Goal: Task Accomplishment & Management: Use online tool/utility

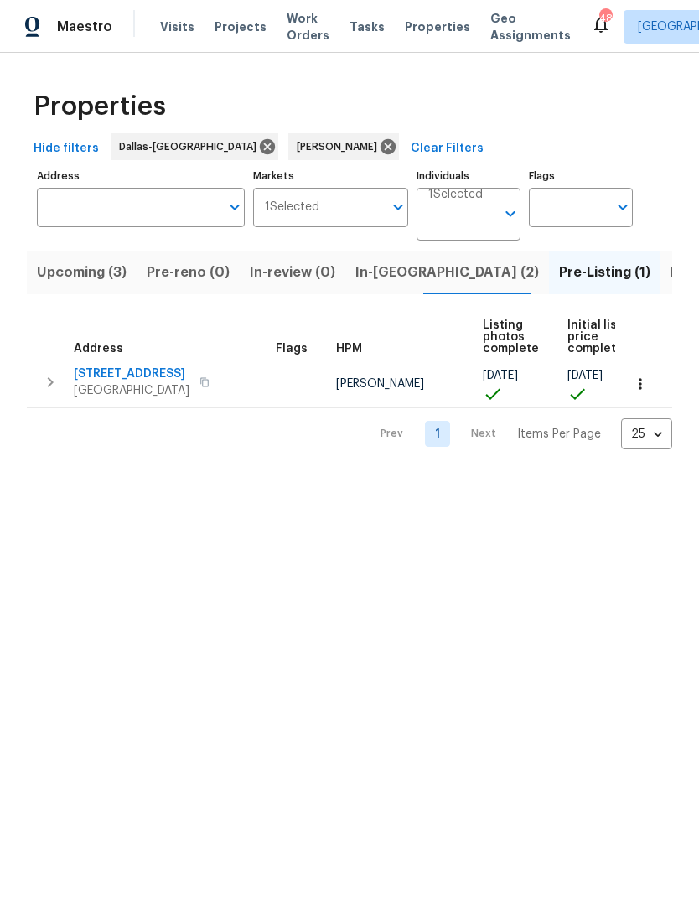
click at [111, 370] on span "5715 Sage Bloom Dr" at bounding box center [132, 373] width 116 height 17
click at [648, 387] on icon "button" at bounding box center [640, 383] width 17 height 17
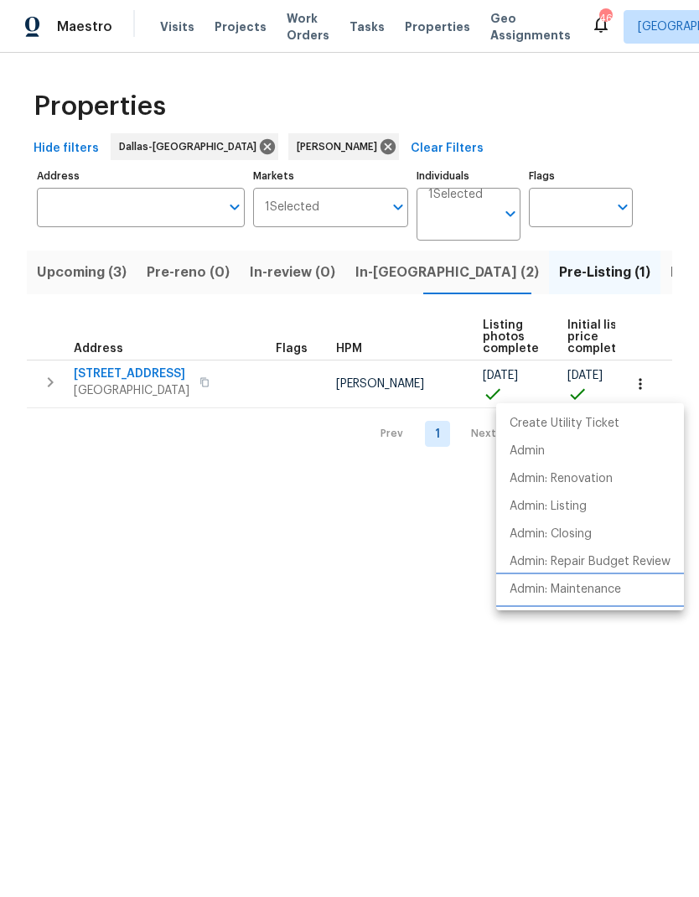
click at [603, 588] on p "Admin: Maintenance" at bounding box center [565, 590] width 111 height 18
click at [400, 653] on div at bounding box center [349, 448] width 699 height 897
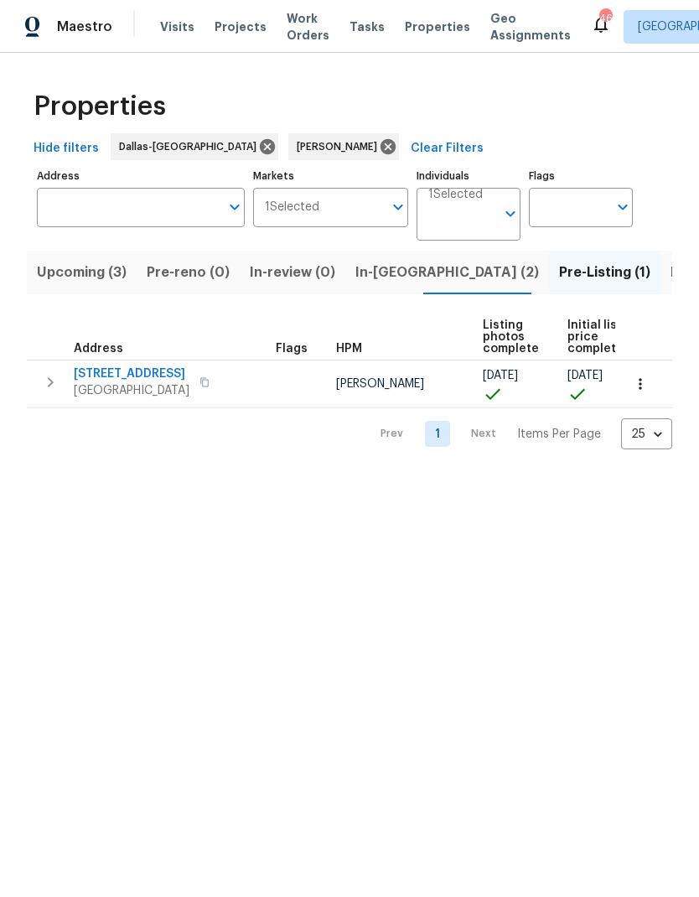
click at [671, 271] on span "Listed (11)" at bounding box center [704, 272] width 66 height 23
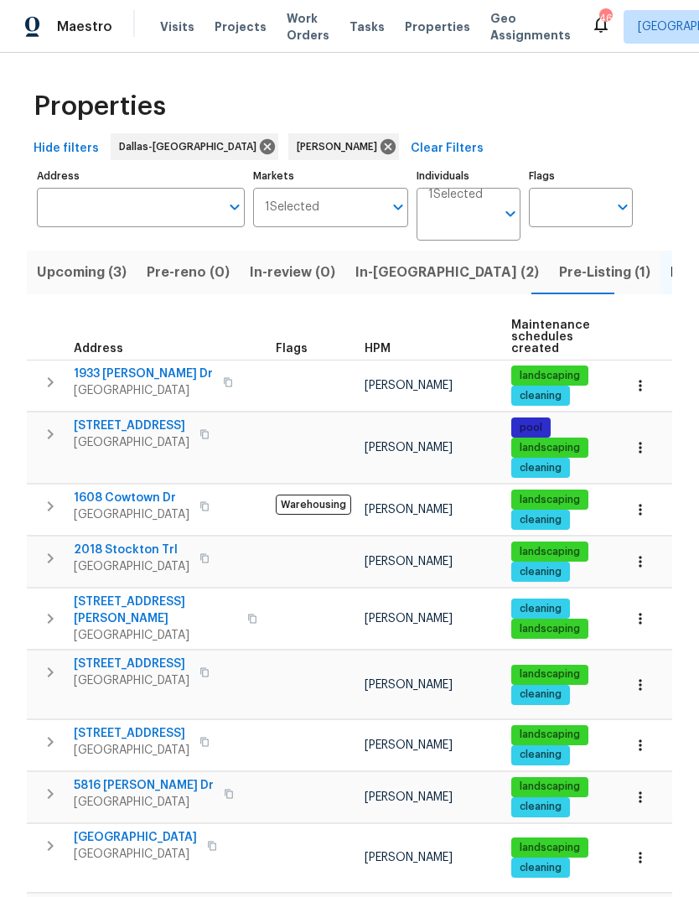
click at [122, 777] on span "5816 Yolanda Dr" at bounding box center [144, 785] width 140 height 17
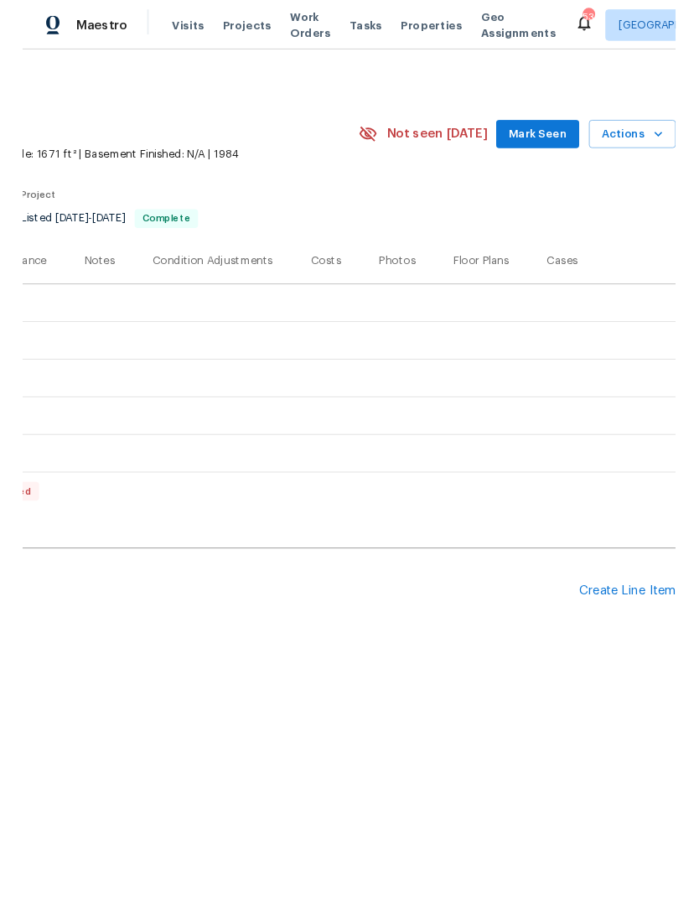
scroll to position [0, 248]
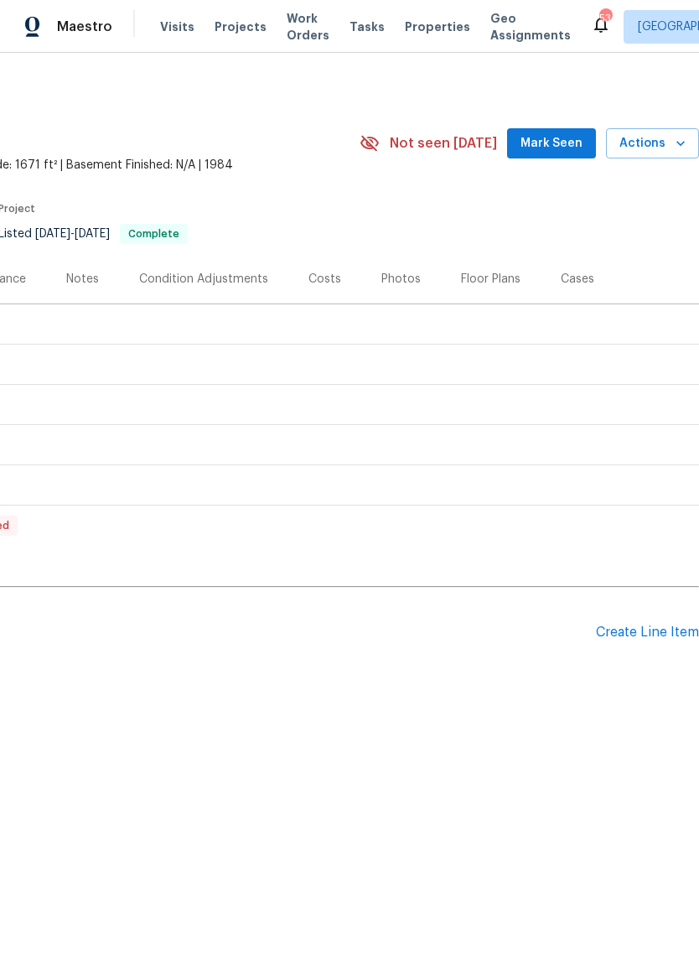
click at [655, 631] on div "Create Line Item" at bounding box center [647, 632] width 103 height 16
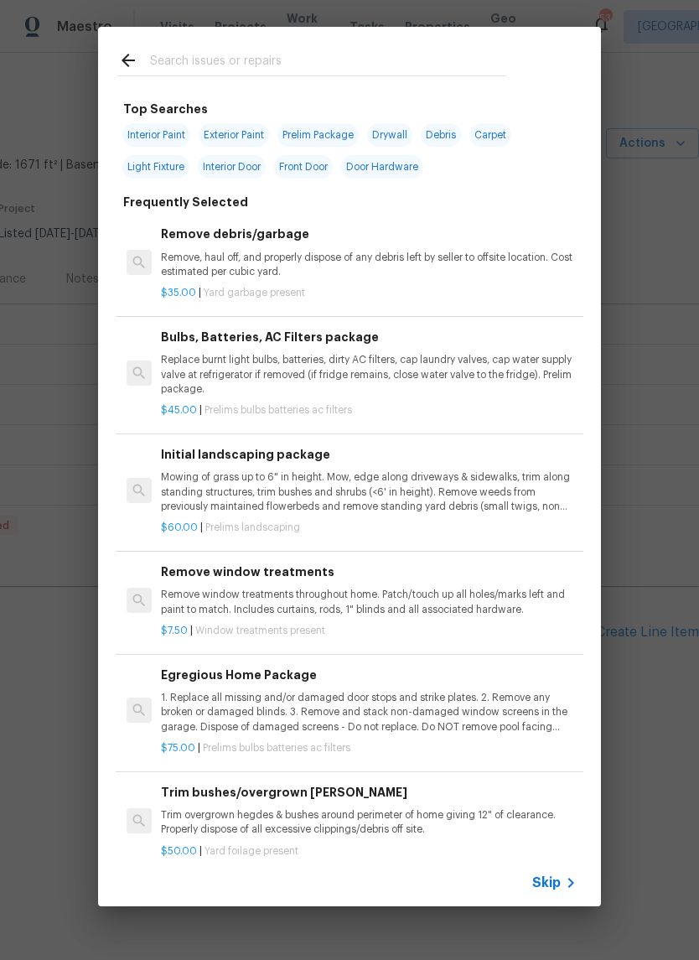
click at [248, 50] on input "text" at bounding box center [327, 62] width 355 height 25
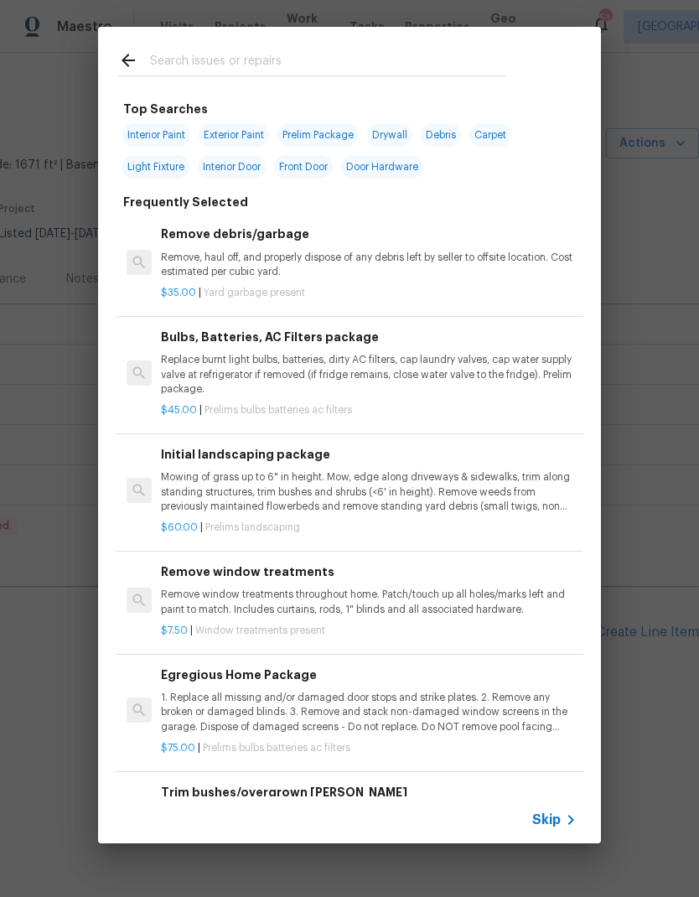
click at [274, 57] on input "text" at bounding box center [327, 62] width 355 height 25
type input "Hose bib"
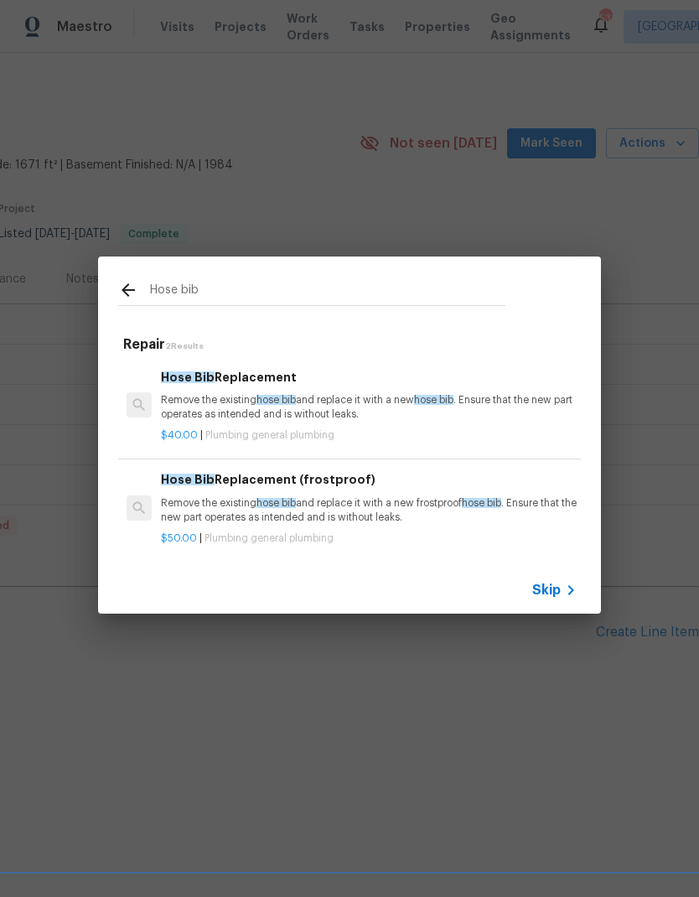
click at [320, 396] on p "Remove the existing hose bib and replace it with a new hose bib . Ensure that t…" at bounding box center [369, 407] width 416 height 28
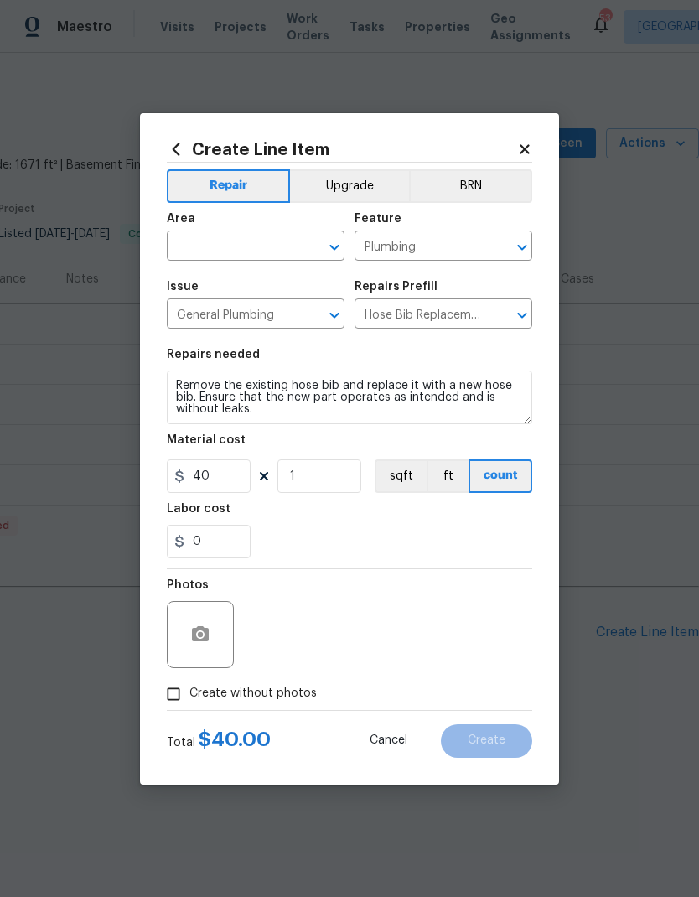
click at [254, 252] on input "text" at bounding box center [232, 248] width 131 height 26
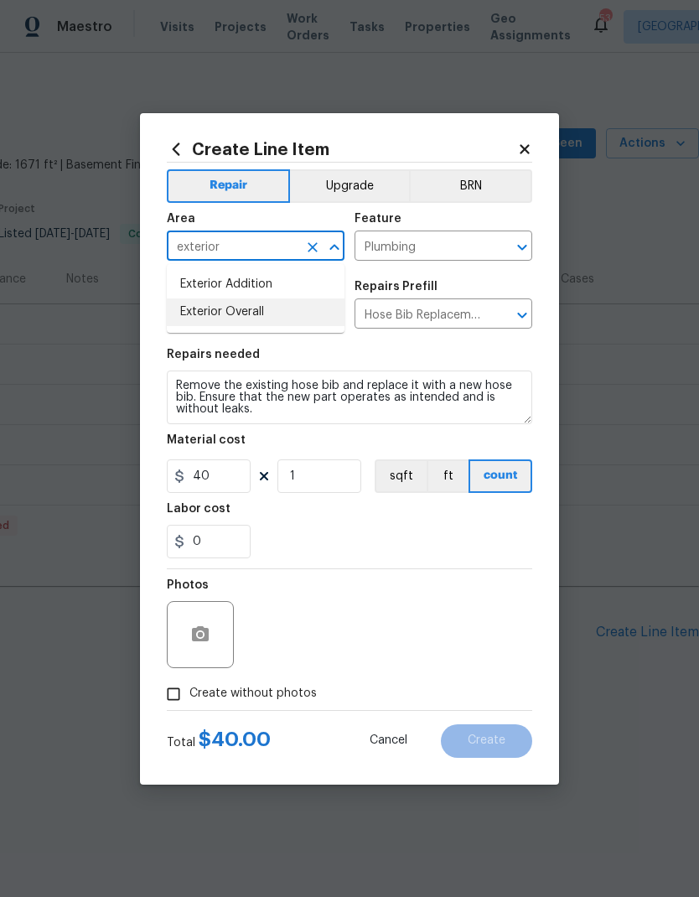
click at [288, 319] on li "Exterior Overall" at bounding box center [256, 312] width 178 height 28
type input "Exterior Overall"
click at [288, 318] on input "General Plumbing" at bounding box center [232, 316] width 131 height 26
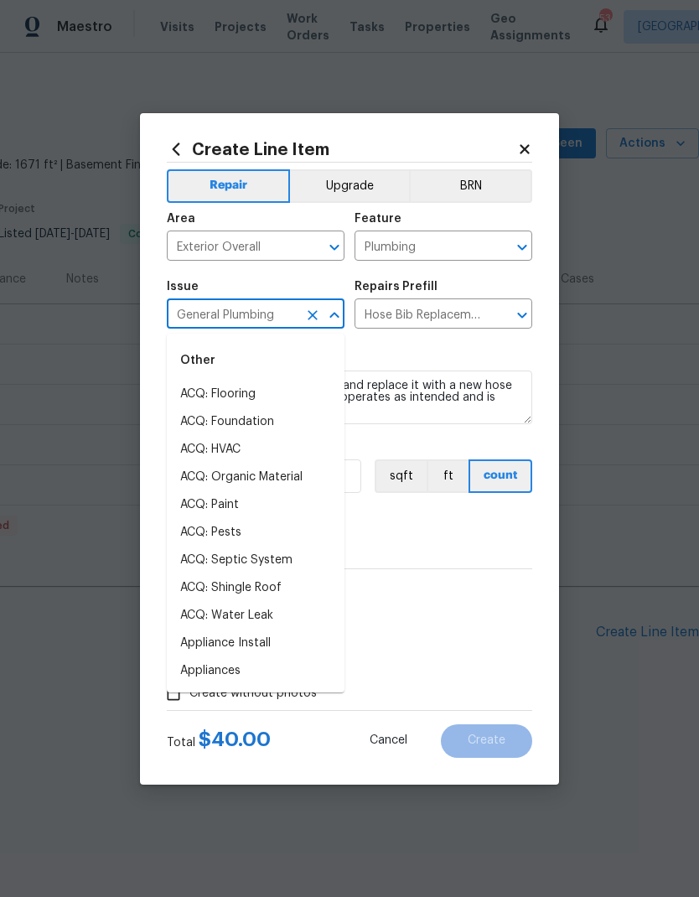
click at [454, 347] on section "Repairs needed Remove the existing hose bib and replace it with a new hose bib.…" at bounding box center [349, 454] width 365 height 230
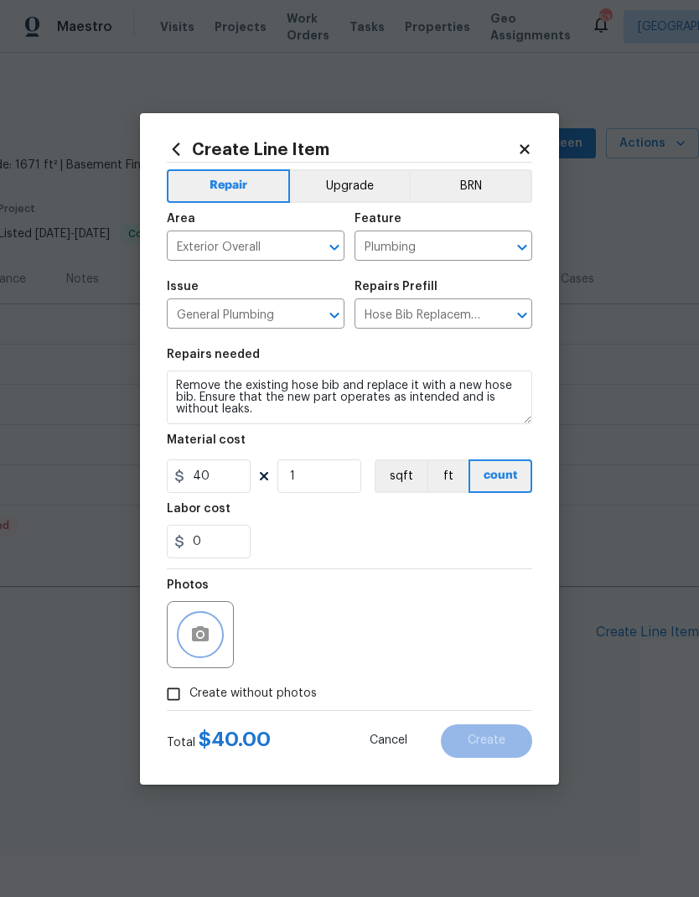
click at [210, 637] on button "button" at bounding box center [200, 634] width 40 height 40
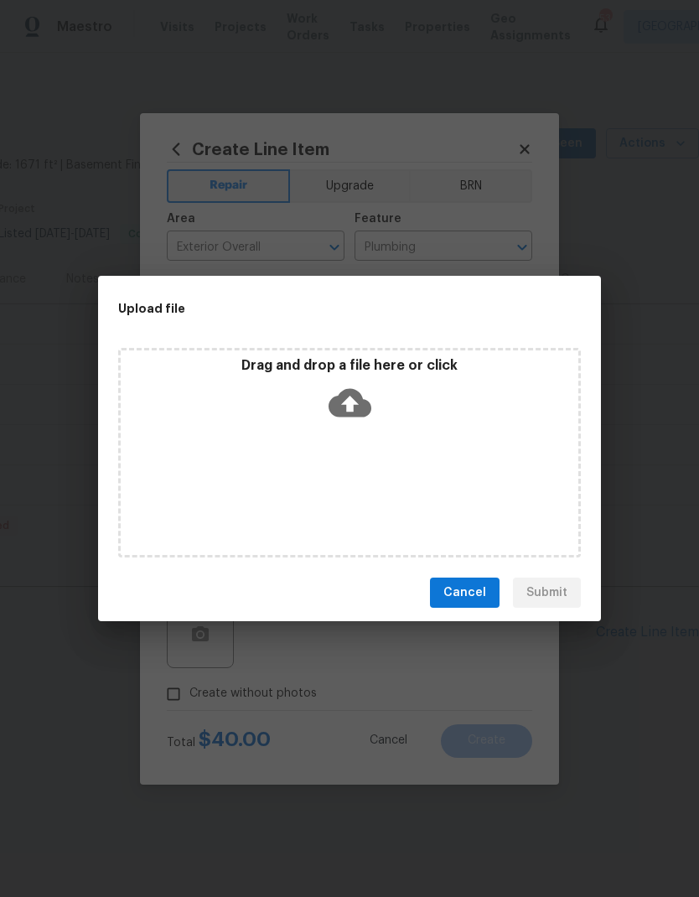
click at [469, 588] on span "Cancel" at bounding box center [464, 593] width 43 height 21
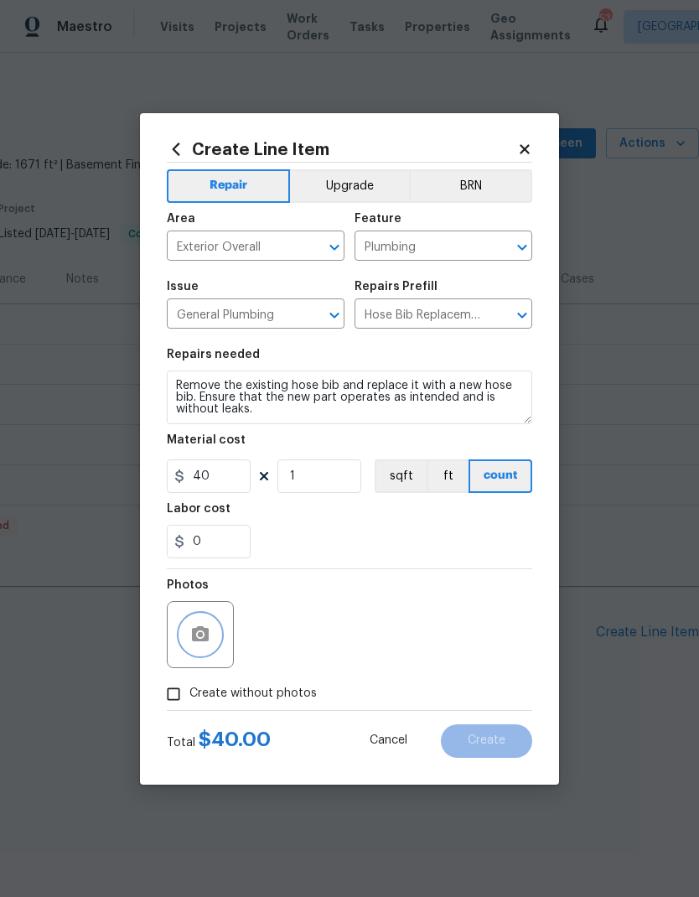
click at [202, 633] on icon "button" at bounding box center [200, 634] width 20 height 20
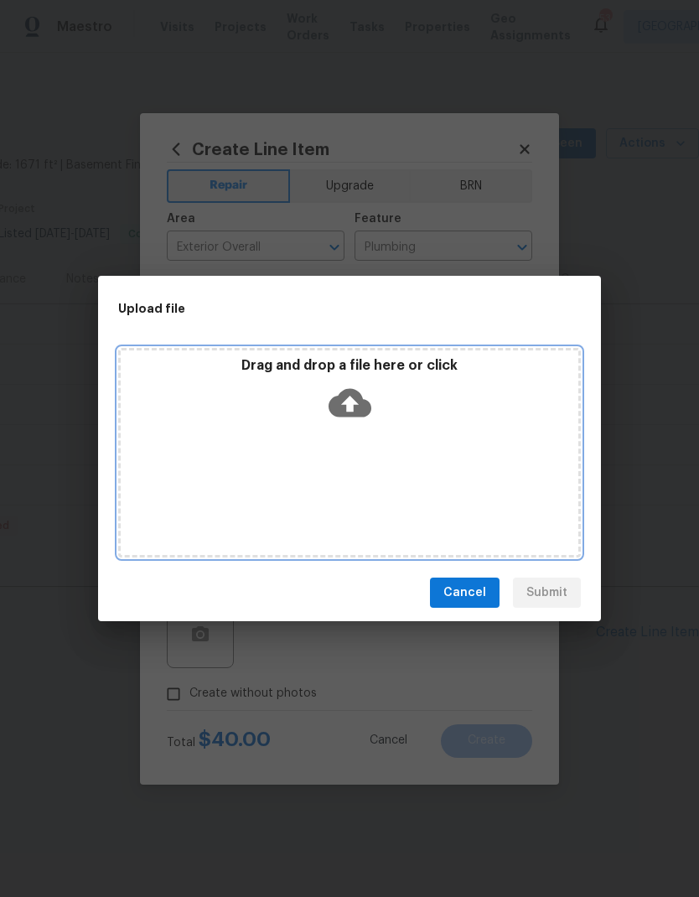
click at [350, 398] on icon at bounding box center [350, 402] width 43 height 43
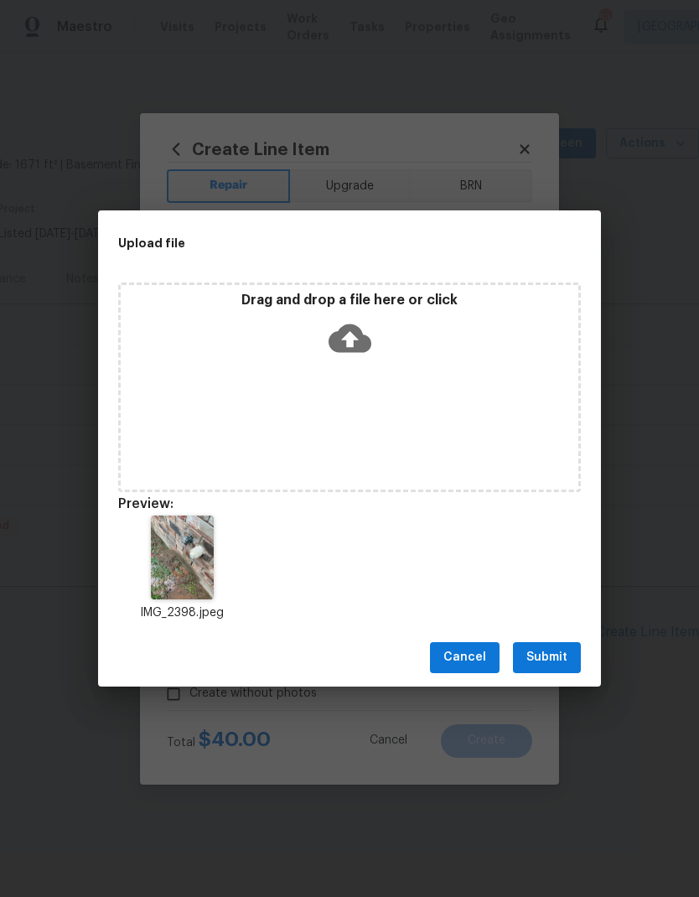
click at [552, 650] on span "Submit" at bounding box center [546, 657] width 41 height 21
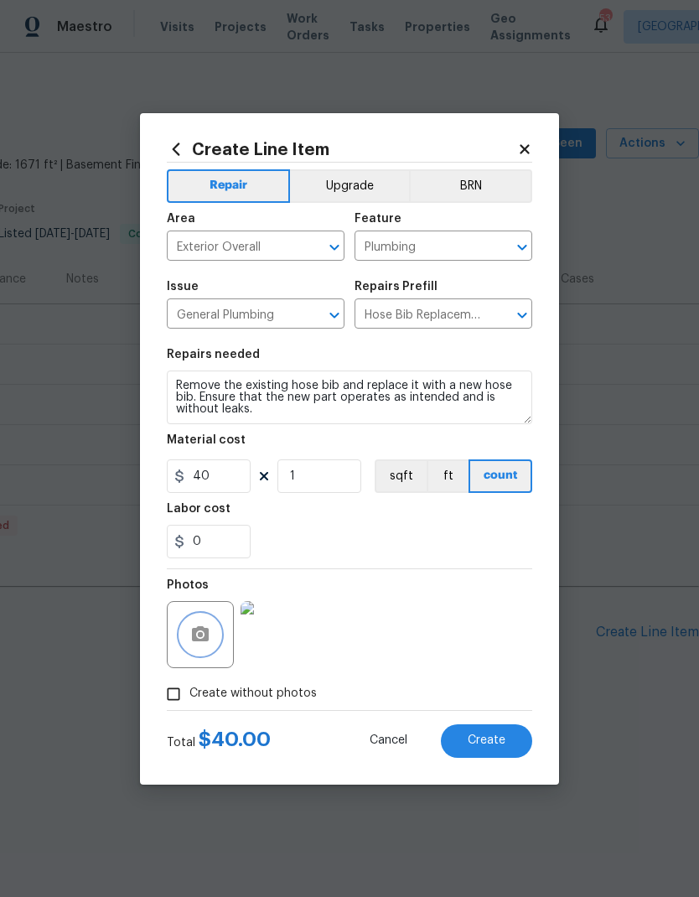
click at [500, 740] on span "Create" at bounding box center [487, 740] width 38 height 13
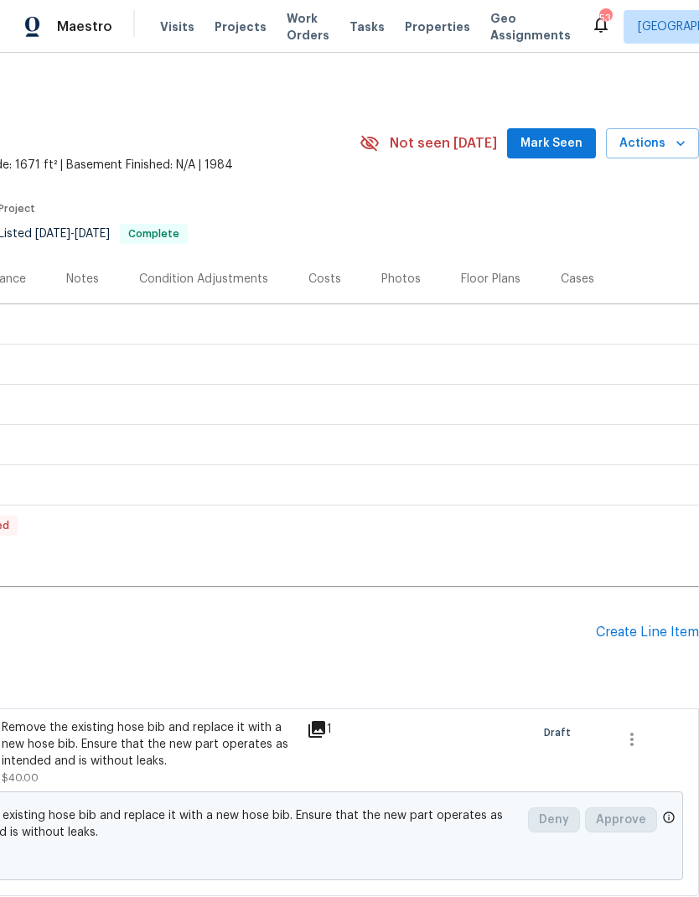
click at [645, 629] on div "Create Line Item" at bounding box center [647, 632] width 103 height 16
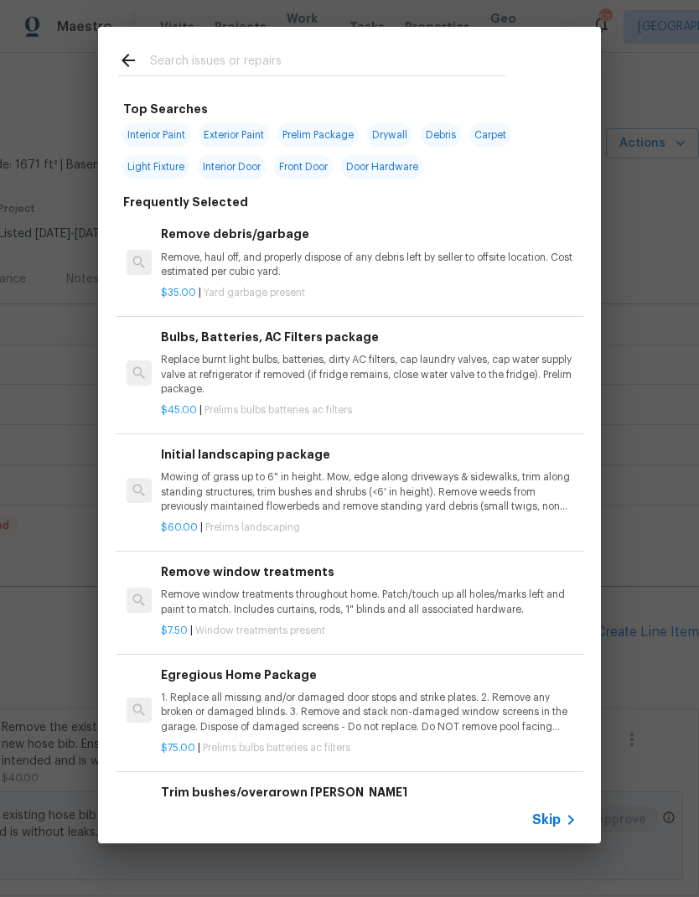
click at [370, 65] on input "text" at bounding box center [327, 62] width 355 height 25
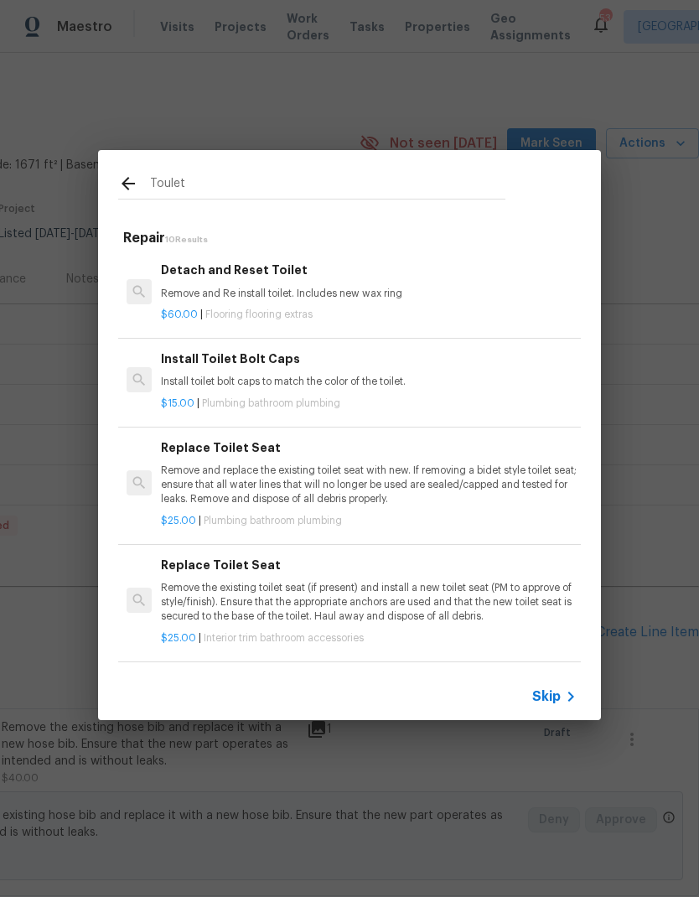
type input "Toilet"
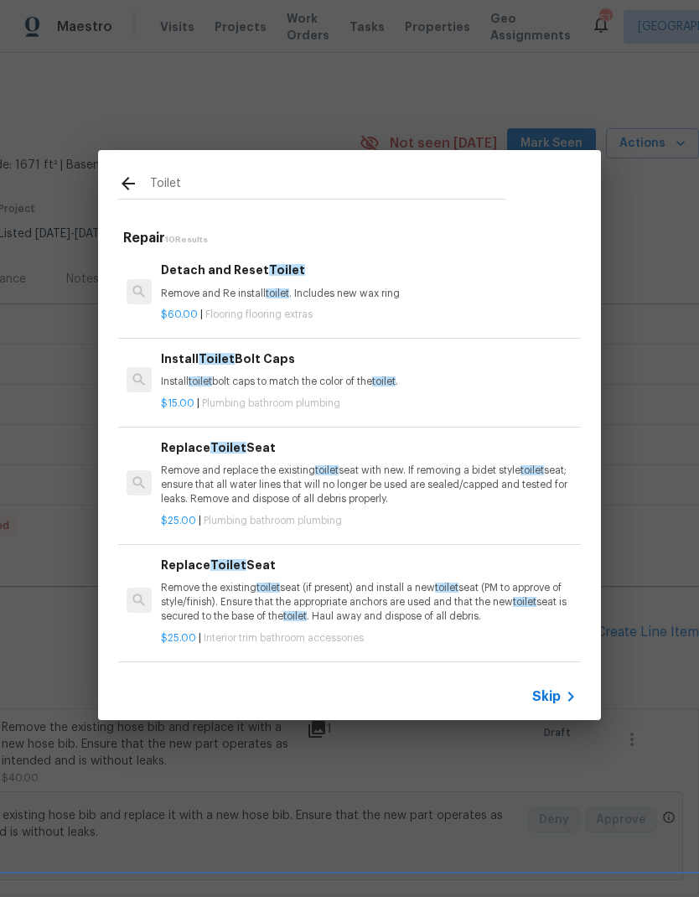
click at [552, 697] on span "Skip" at bounding box center [546, 696] width 28 height 17
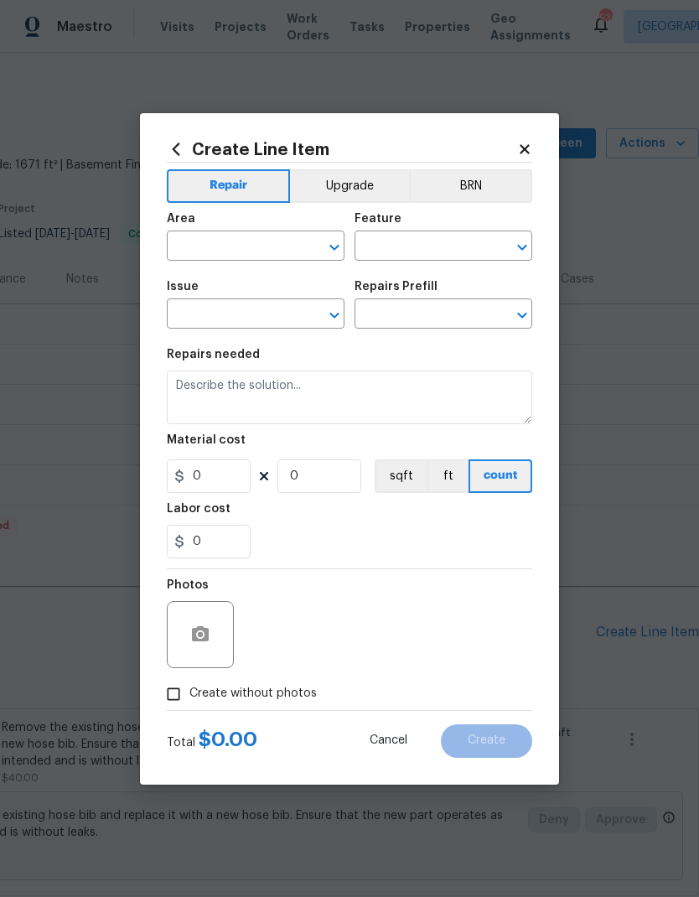
click at [227, 251] on input "text" at bounding box center [232, 248] width 131 height 26
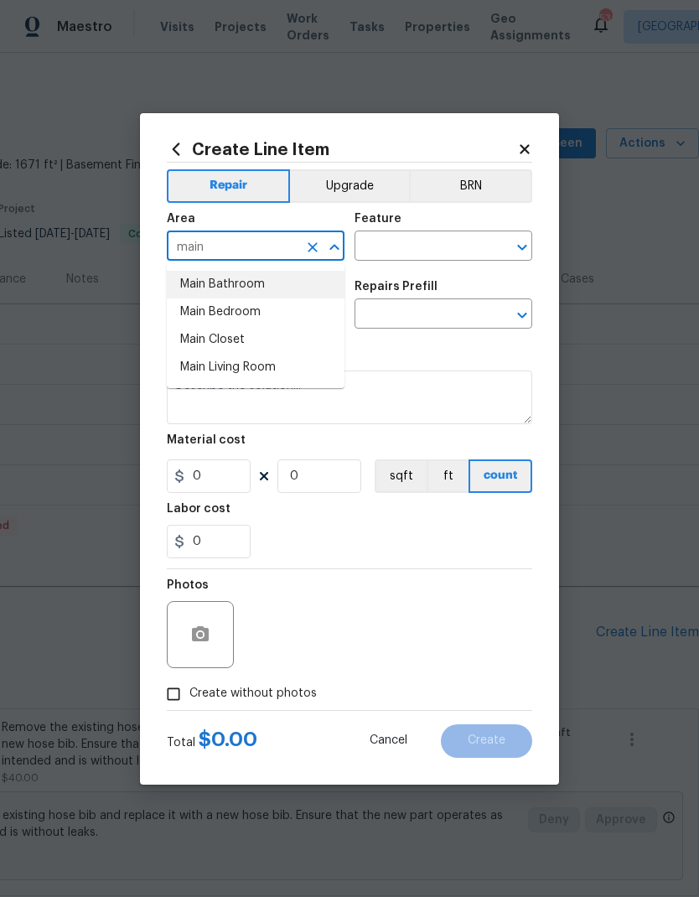
click at [218, 277] on li "Main Bathroom" at bounding box center [256, 285] width 178 height 28
type input "Main Bathroom"
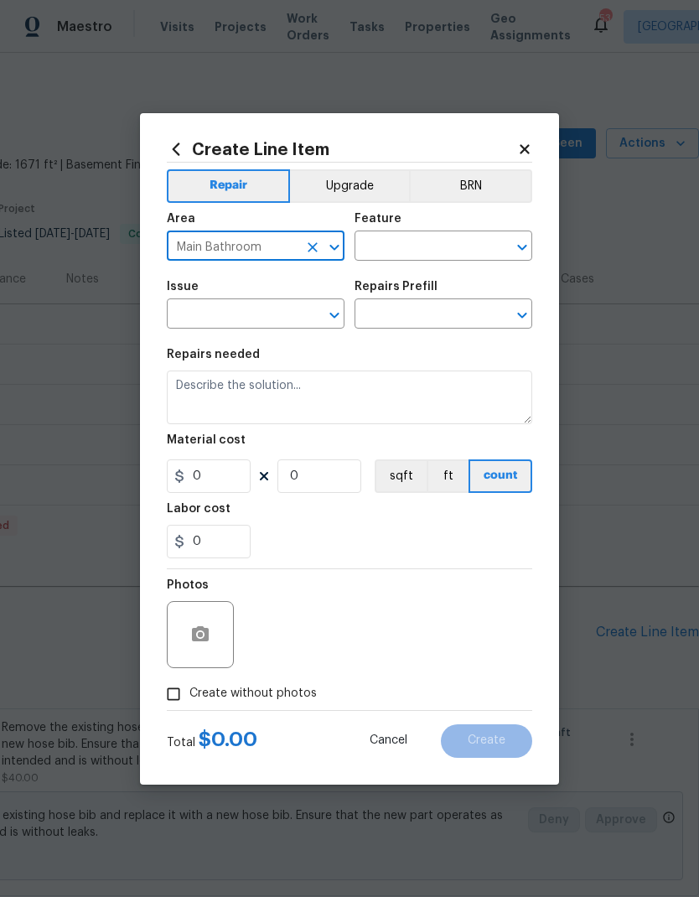
click at [462, 237] on input "text" at bounding box center [420, 248] width 131 height 26
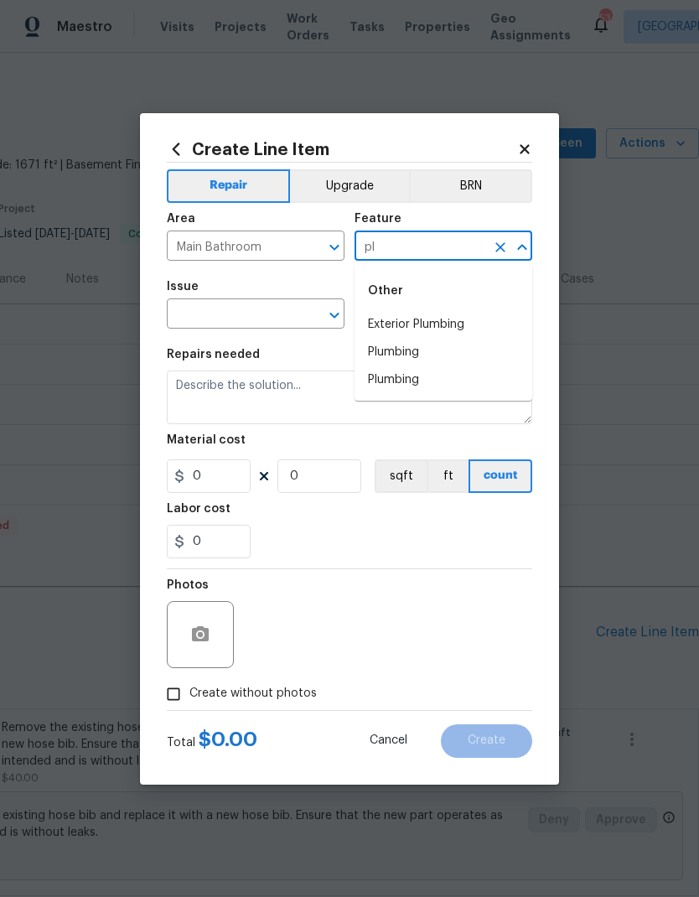
type input "p"
click at [407, 325] on li "Toilet" at bounding box center [444, 325] width 178 height 28
type input "Toilet"
click at [236, 311] on input "text" at bounding box center [232, 316] width 131 height 26
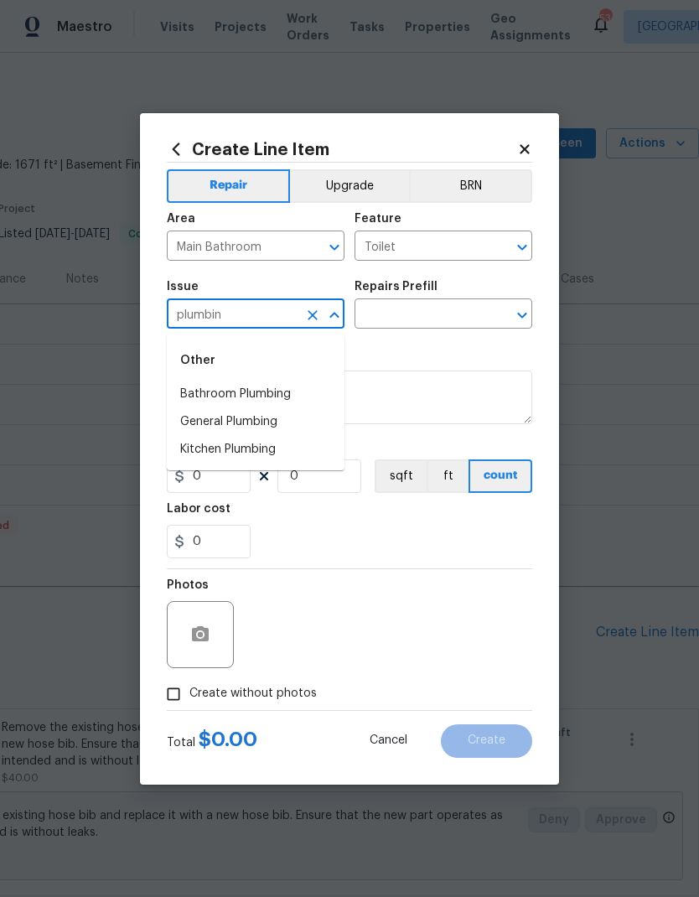
click at [220, 386] on li "Bathroom Plumbing" at bounding box center [256, 395] width 178 height 28
type input "Bathroom Plumbing"
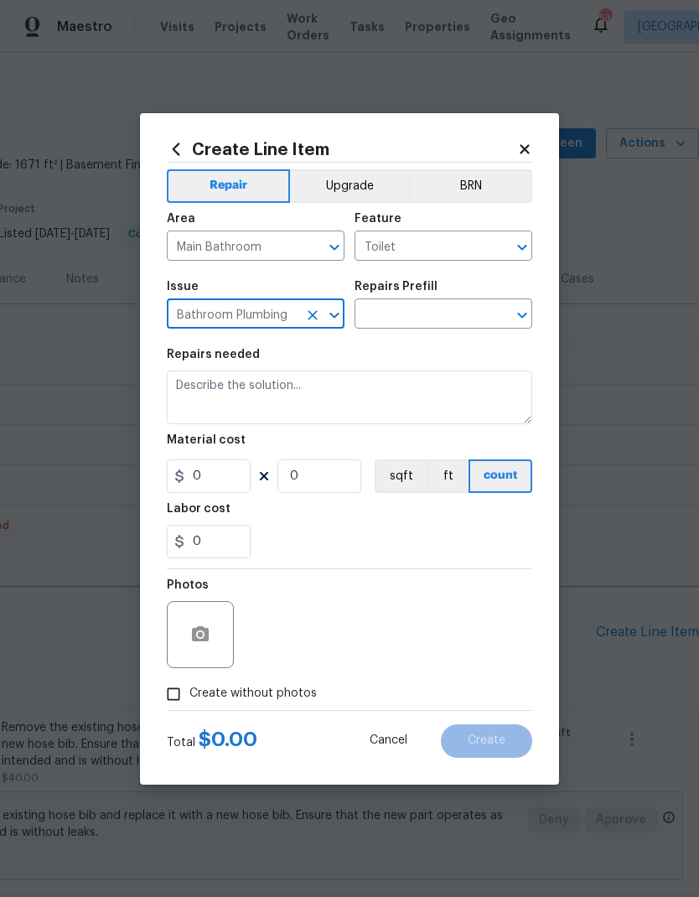
click at [449, 308] on input "text" at bounding box center [420, 316] width 131 height 26
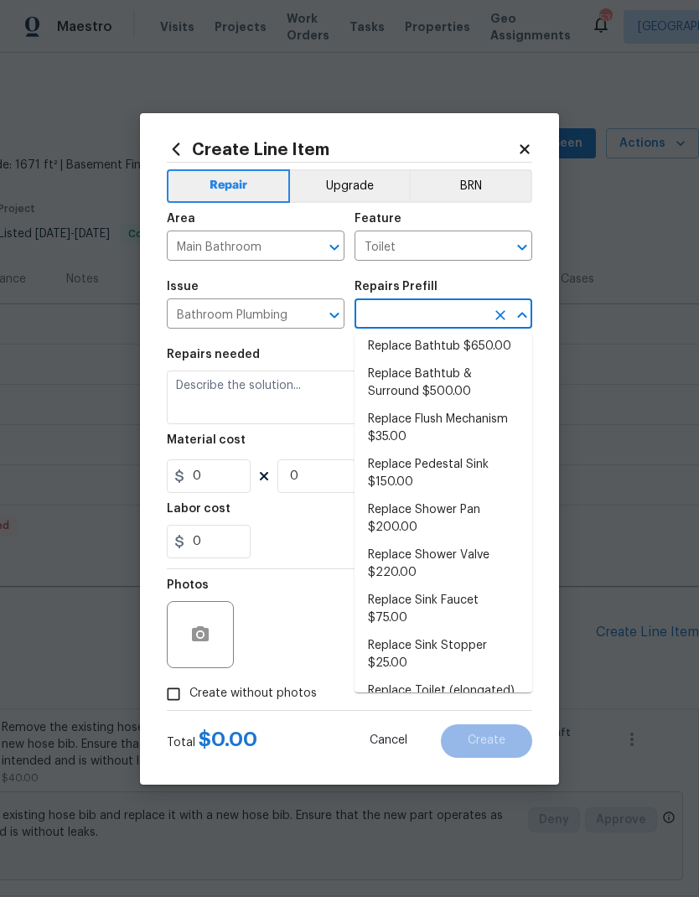
scroll to position [544, 0]
click at [486, 417] on li "Replace Flush Mechanism $35.00" at bounding box center [444, 427] width 178 height 45
type input "Replace Flush Mechanism $35.00"
type input "Plumbing"
type textarea "Remove and replace the toilet flush mechanism with new. Ensure that there are n…"
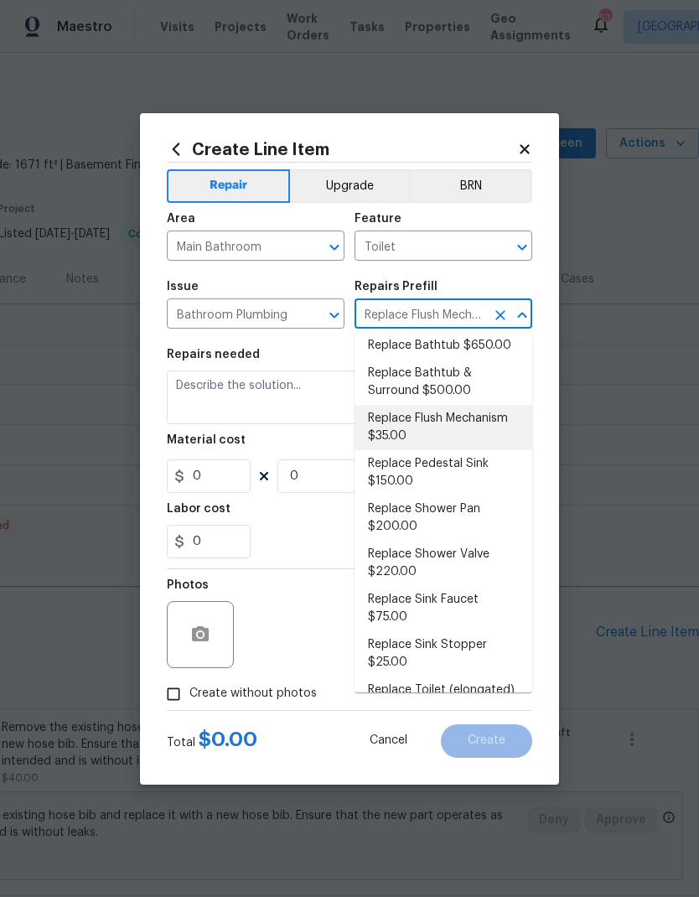
type input "1"
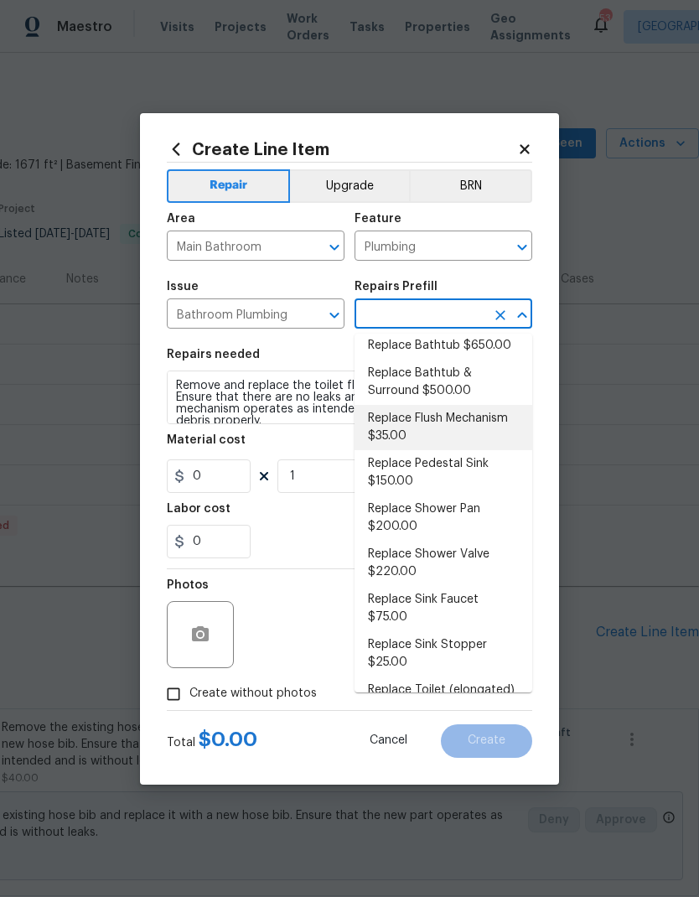
type input "Replace Flush Mechanism $35.00"
type input "35"
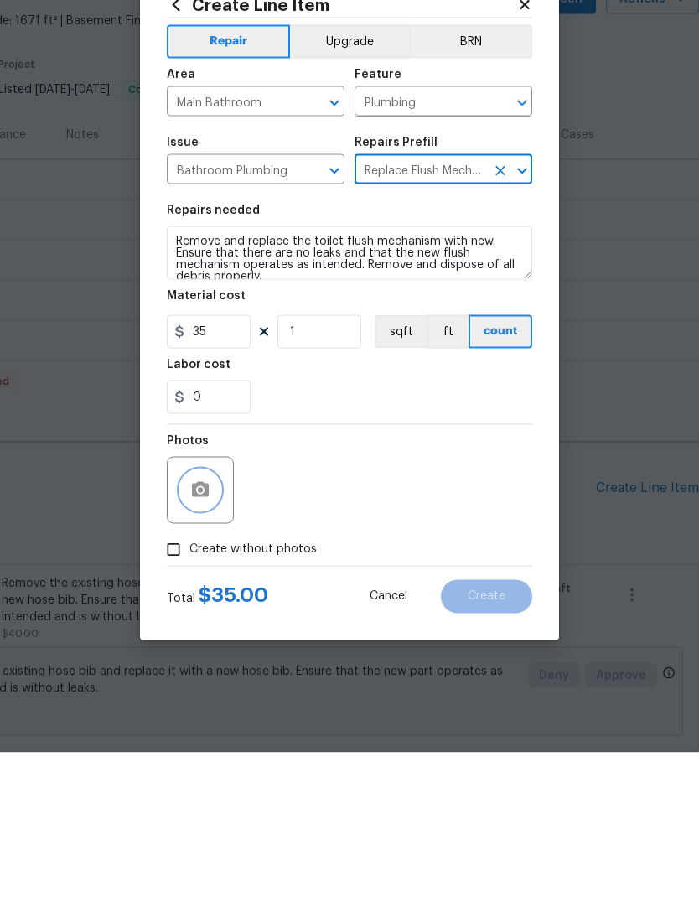
click at [207, 626] on icon "button" at bounding box center [200, 633] width 17 height 15
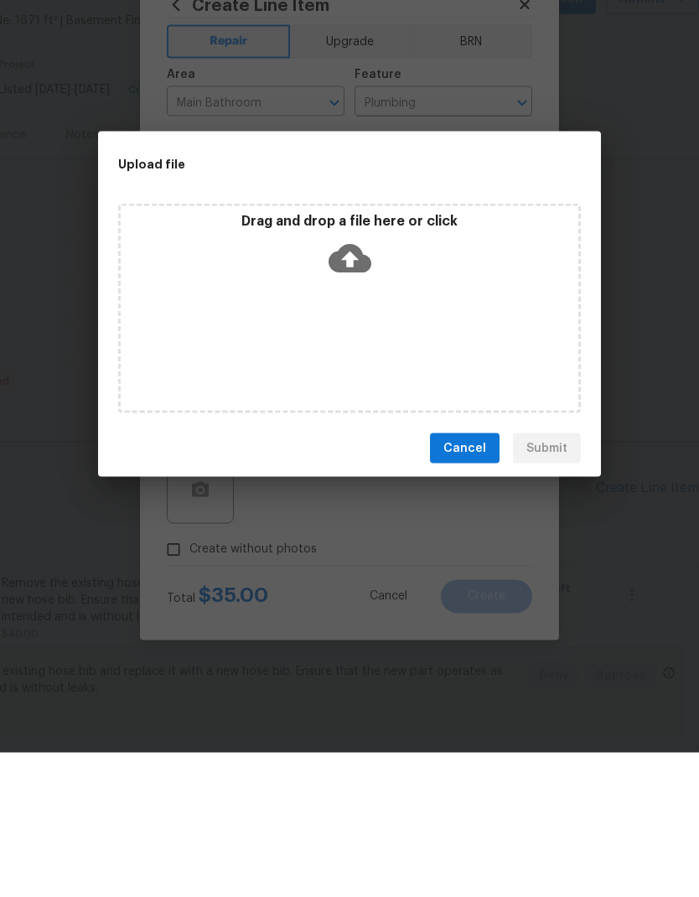
scroll to position [67, 0]
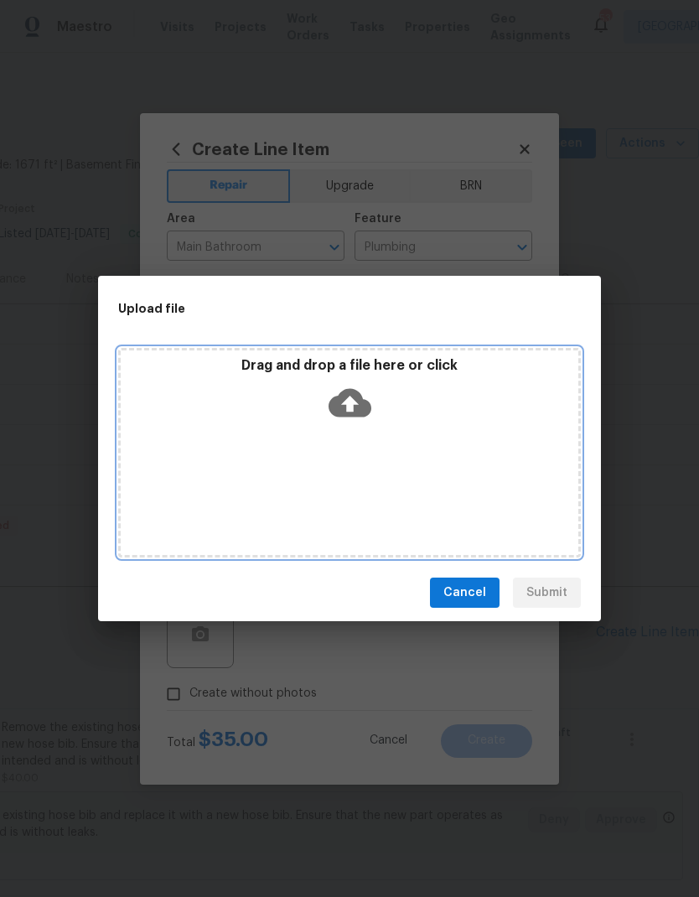
click at [353, 412] on icon at bounding box center [350, 402] width 43 height 43
click at [355, 405] on icon at bounding box center [350, 403] width 43 height 28
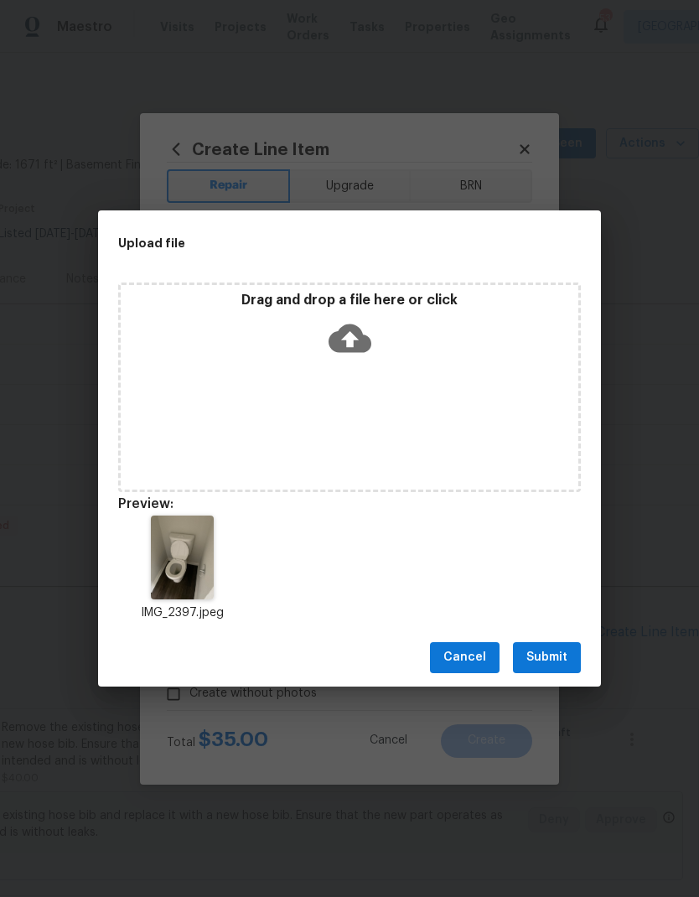
click at [550, 647] on span "Submit" at bounding box center [546, 657] width 41 height 21
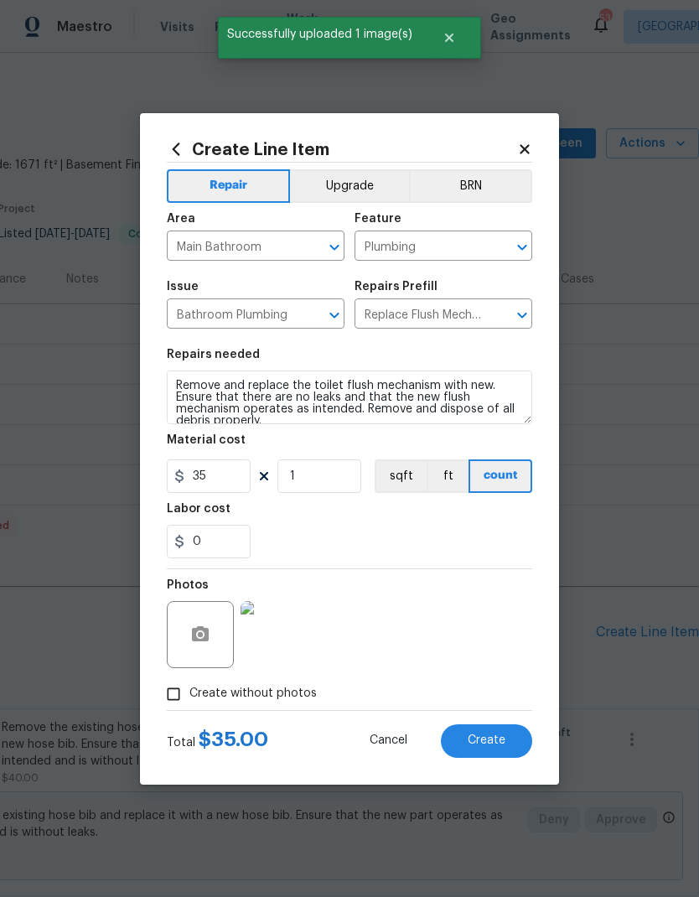
click at [475, 732] on button "Create" at bounding box center [486, 741] width 91 height 34
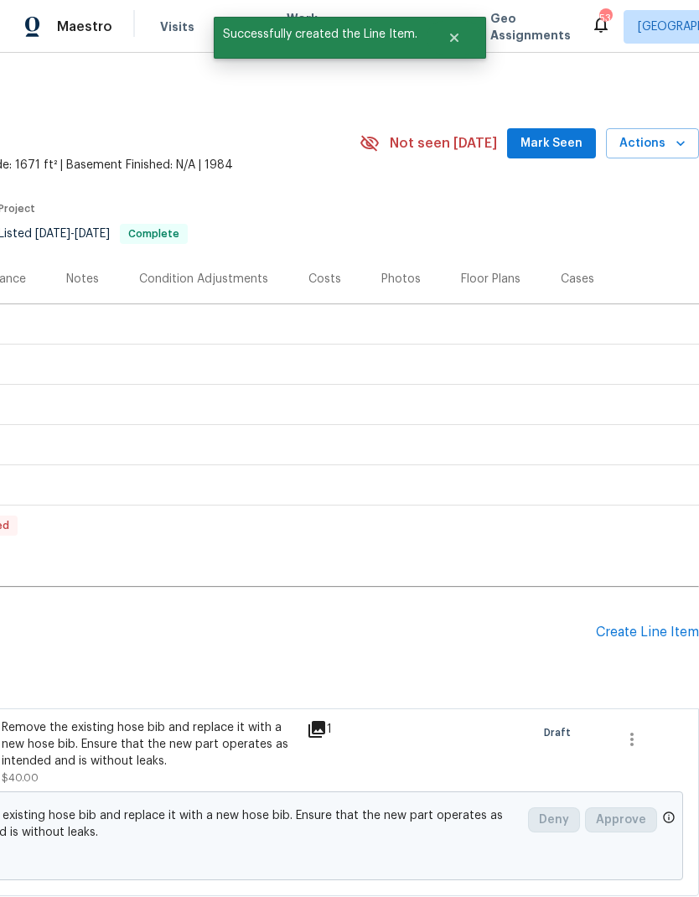
click at [627, 593] on div "Pending Line Items Create Line Item" at bounding box center [225, 632] width 947 height 78
click at [645, 624] on div "Create Line Item" at bounding box center [647, 632] width 103 height 16
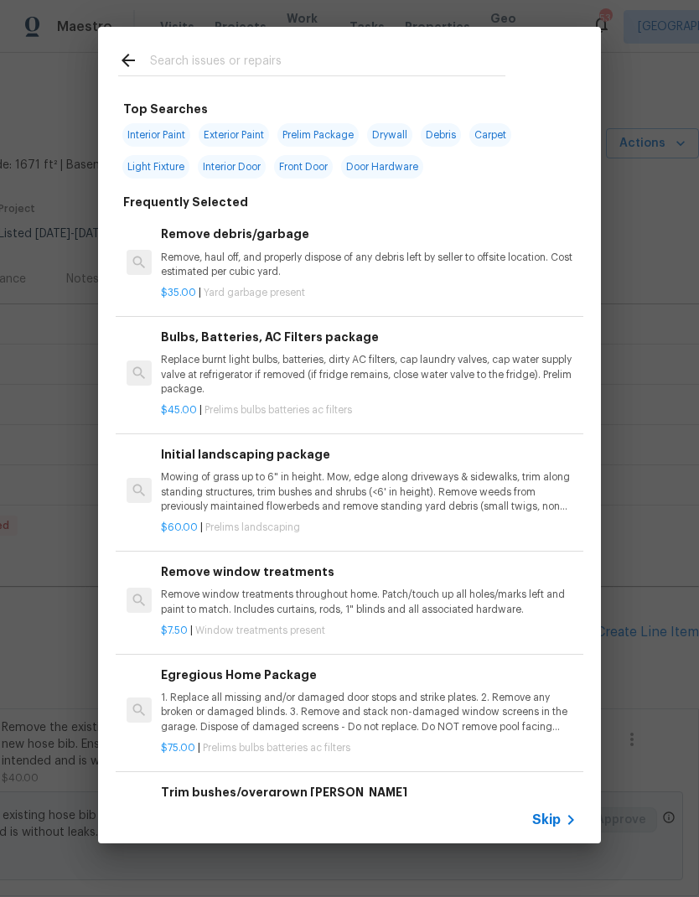
click at [200, 56] on input "text" at bounding box center [327, 62] width 355 height 25
type input "Range"
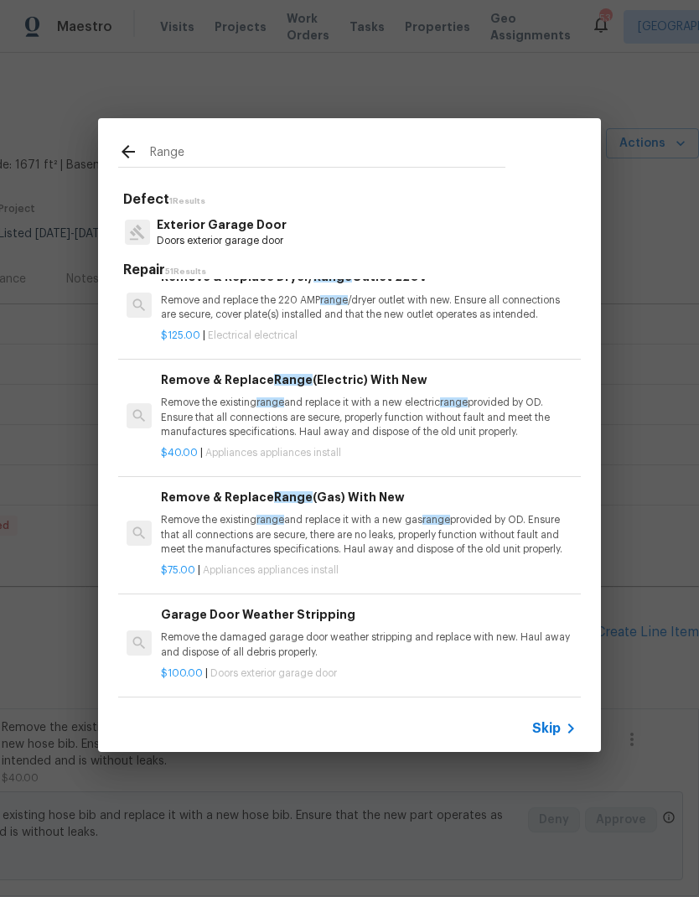
scroll to position [259, 0]
click at [504, 415] on p "Remove the existing range and replace it with a new electric range provided by …" at bounding box center [369, 417] width 416 height 43
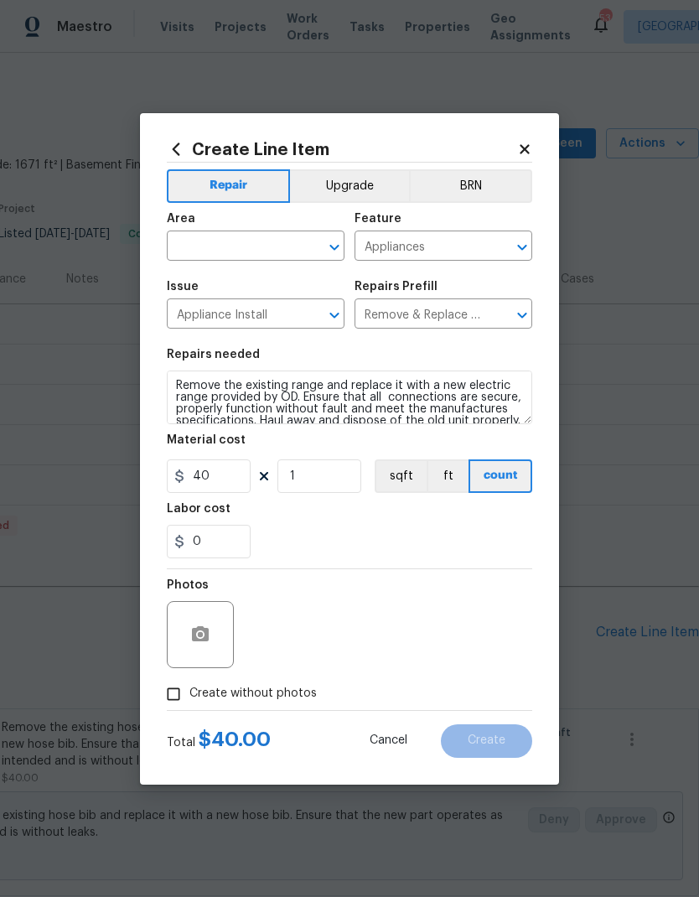
click at [290, 246] on input "text" at bounding box center [232, 248] width 131 height 26
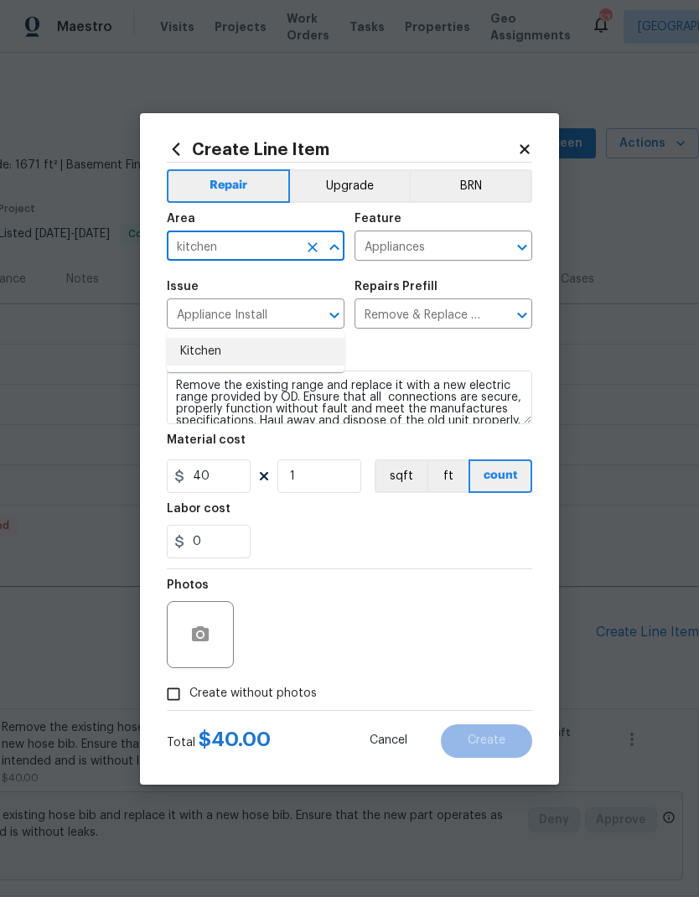
click at [217, 338] on li "Kitchen" at bounding box center [256, 352] width 178 height 28
type input "Kitchen"
click at [488, 549] on div "0" at bounding box center [349, 542] width 365 height 34
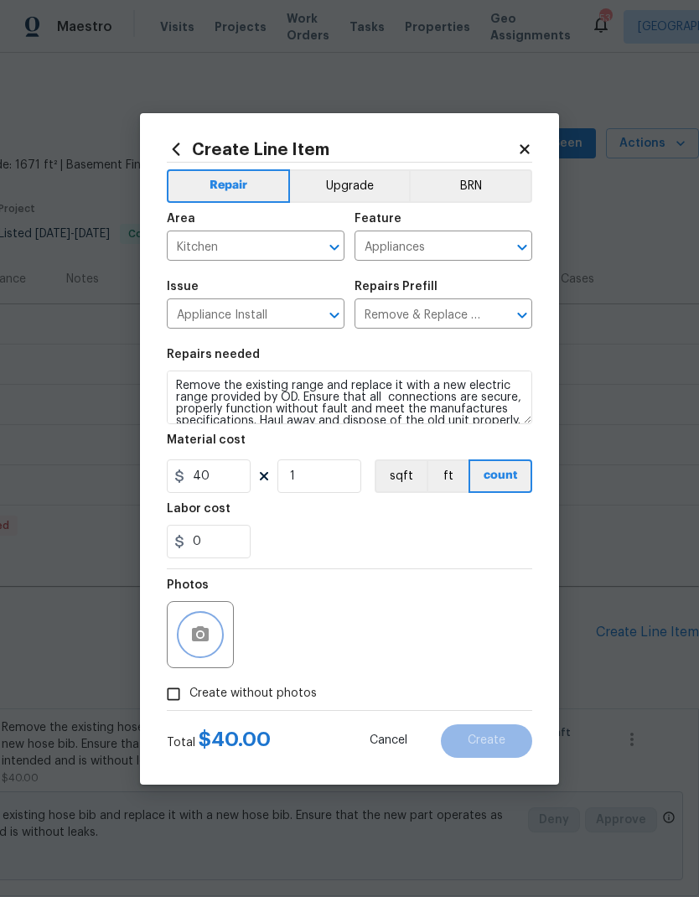
click at [205, 628] on icon "button" at bounding box center [200, 634] width 20 height 20
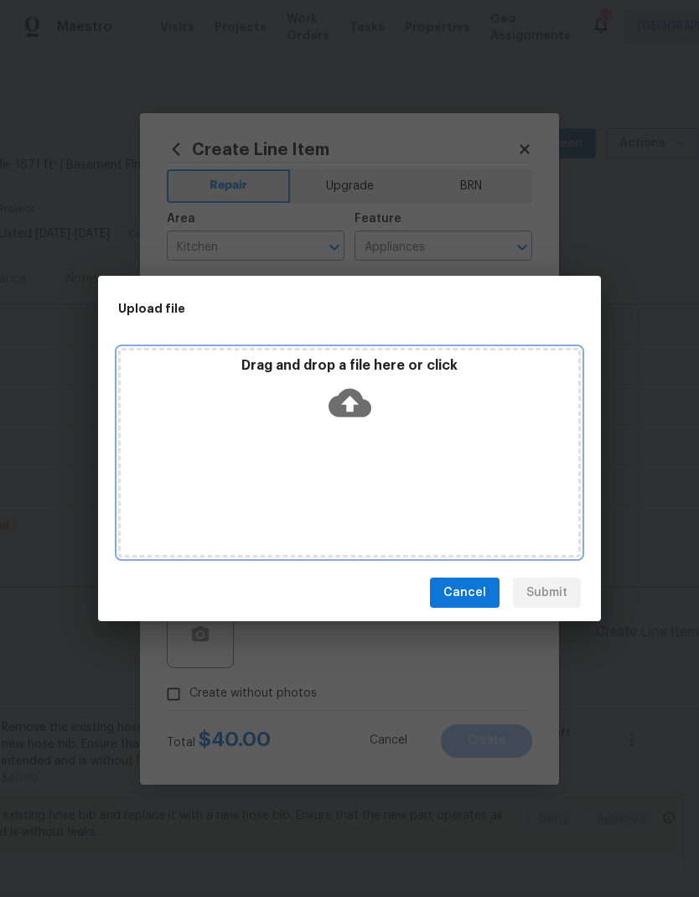
click at [357, 409] on icon at bounding box center [350, 403] width 43 height 28
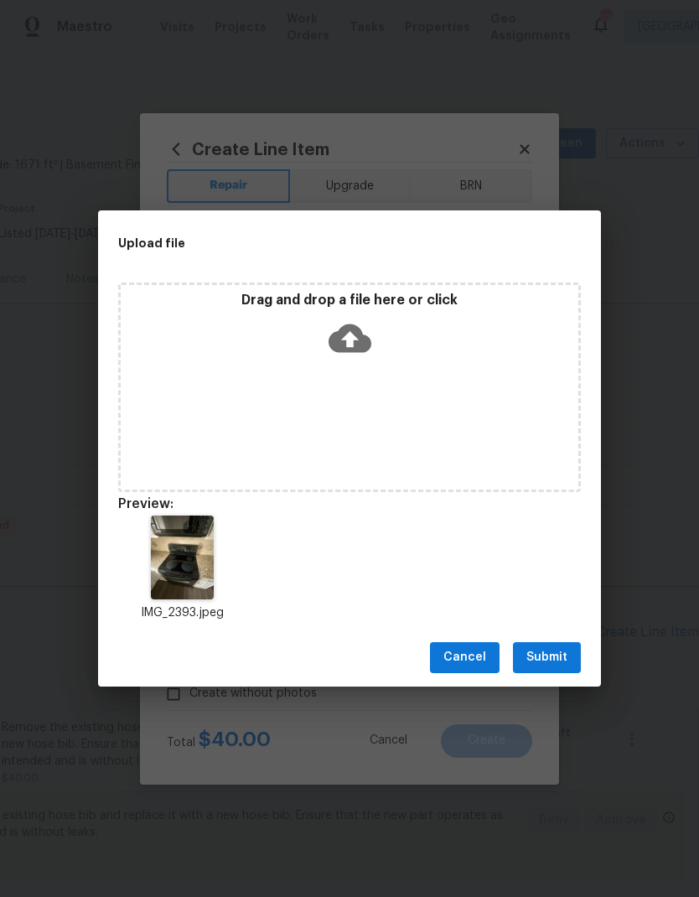
click at [555, 659] on span "Submit" at bounding box center [546, 657] width 41 height 21
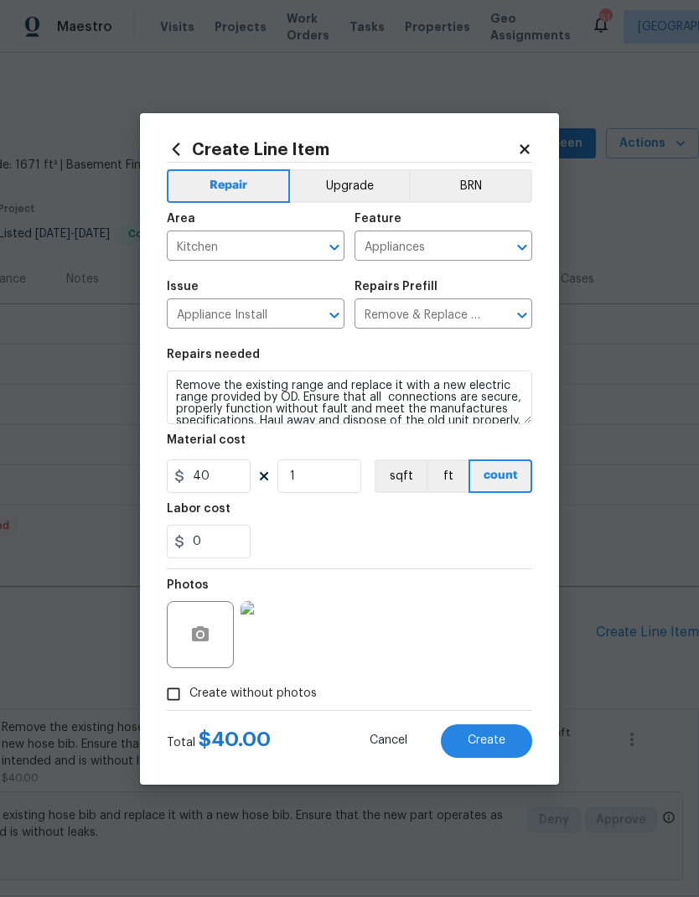
click at [505, 736] on button "Create" at bounding box center [486, 741] width 91 height 34
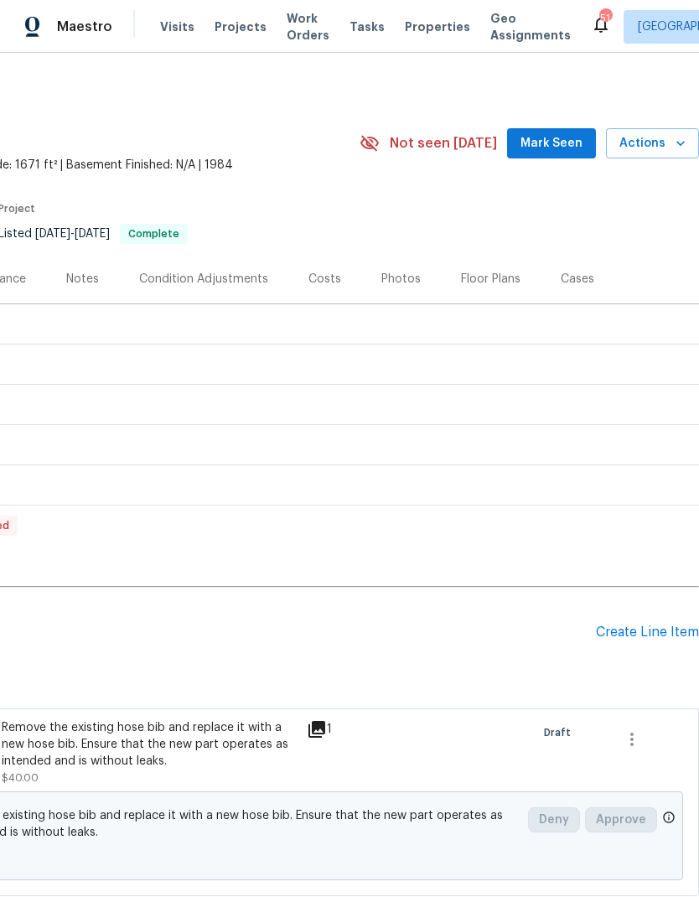
scroll to position [0, 248]
click at [635, 624] on div "Create Line Item" at bounding box center [647, 632] width 103 height 16
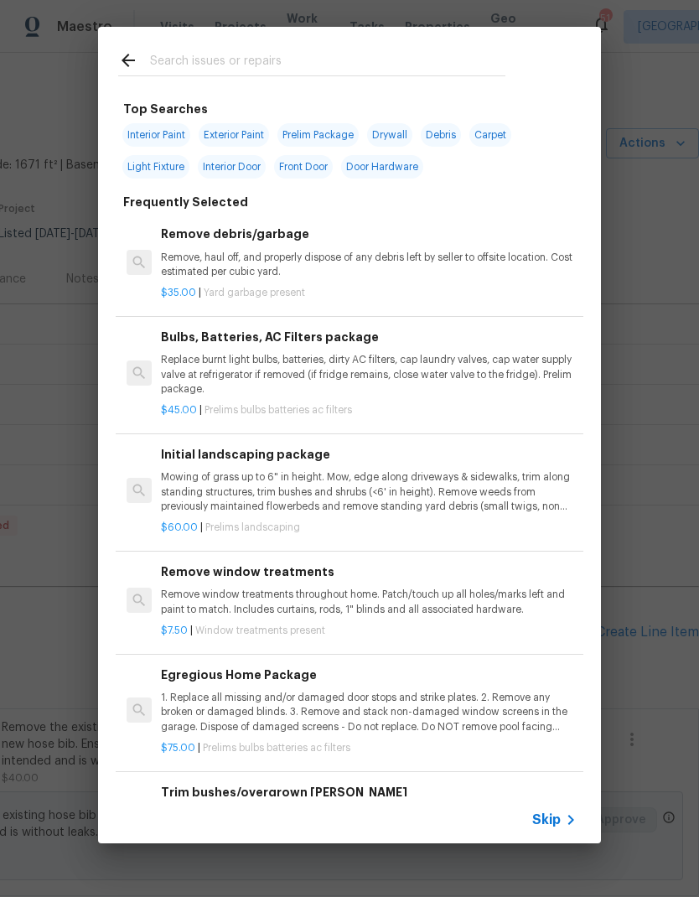
click at [408, 60] on input "text" at bounding box center [327, 62] width 355 height 25
type input "Bushes"
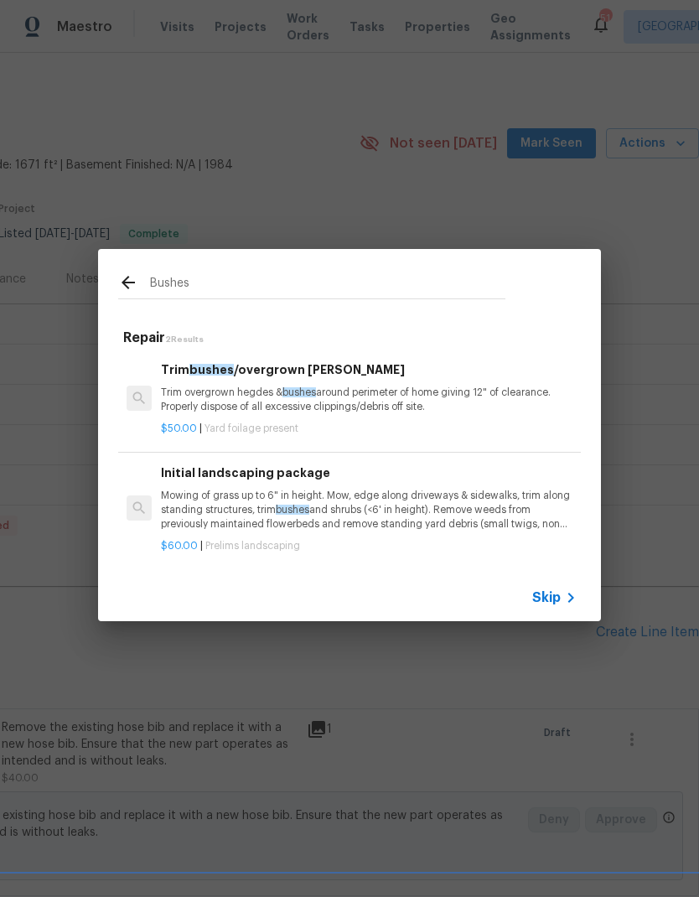
click at [205, 396] on p "Trim overgrown hegdes & bushes around perimeter of home giving 12" of clearance…" at bounding box center [369, 400] width 416 height 28
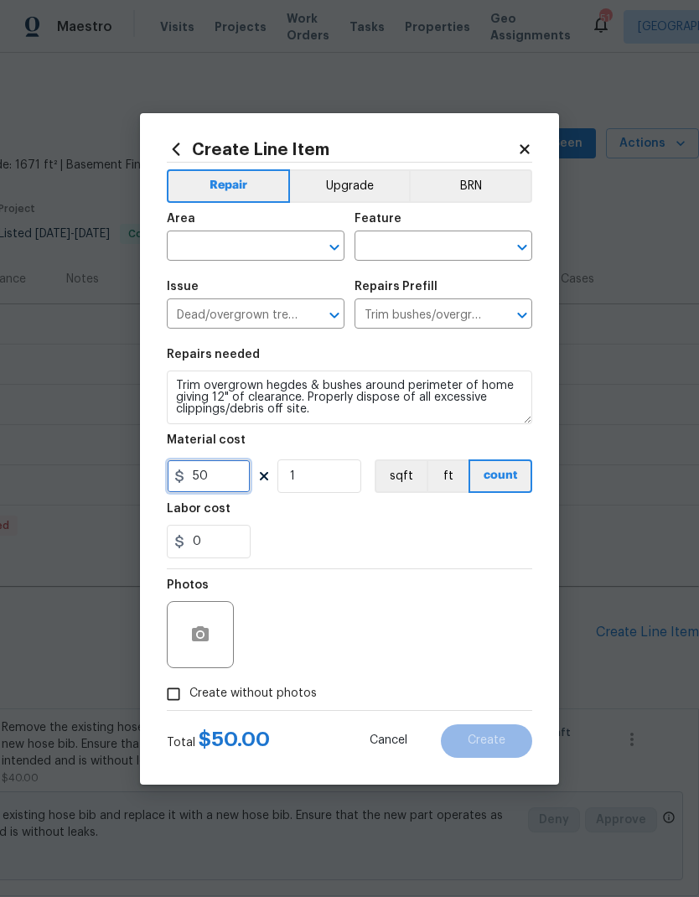
click at [221, 484] on input "50" at bounding box center [209, 476] width 84 height 34
type input "200"
click at [291, 247] on input "text" at bounding box center [232, 248] width 131 height 26
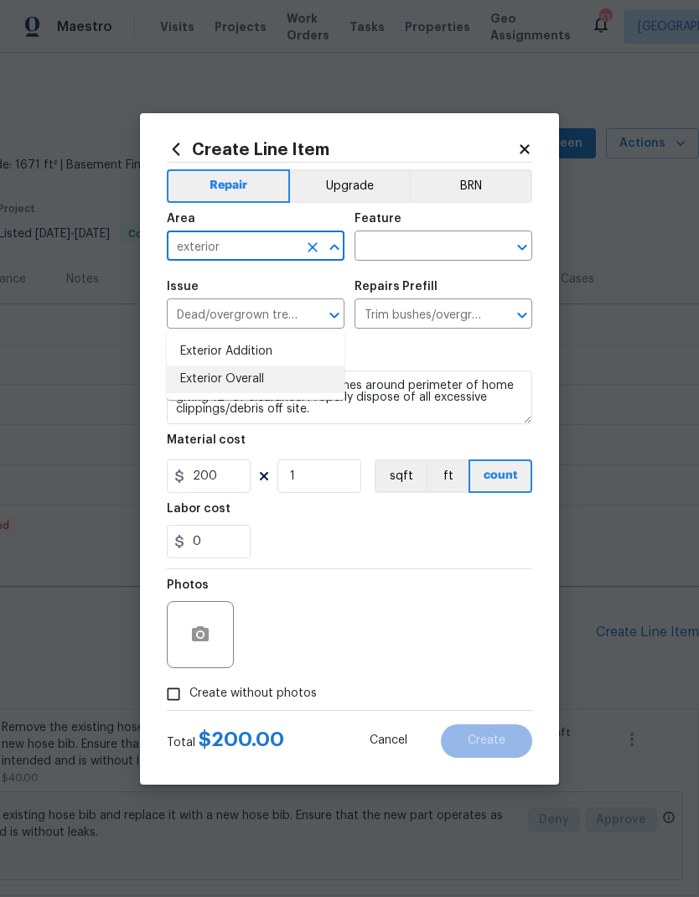
click at [214, 365] on li "Exterior Overall" at bounding box center [256, 379] width 178 height 28
type input "Exterior Overall"
click at [447, 247] on input "text" at bounding box center [420, 248] width 131 height 26
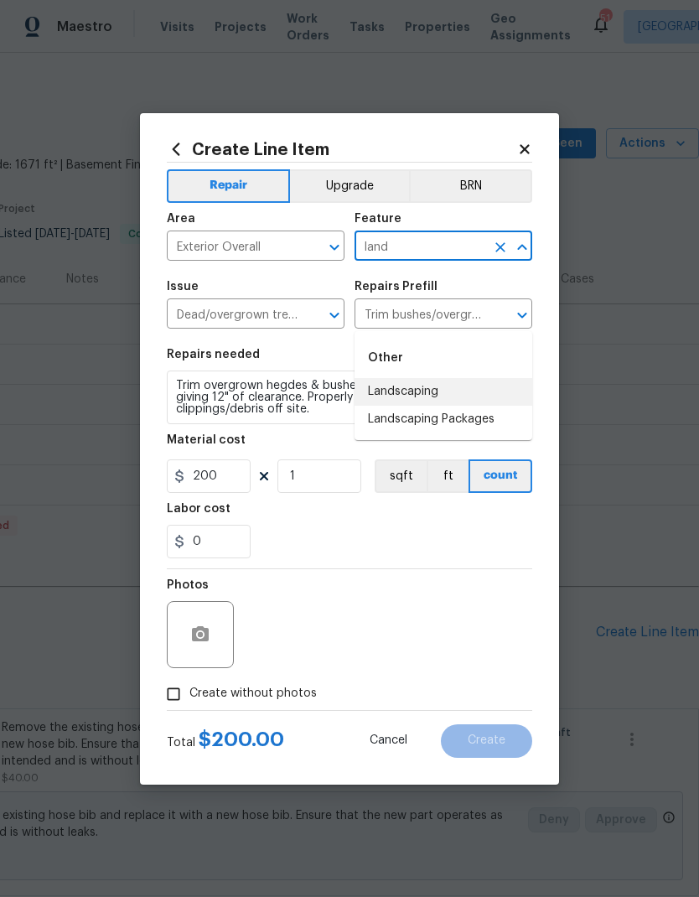
click at [427, 378] on li "Landscaping" at bounding box center [444, 392] width 178 height 28
type input "Landscaping"
click at [447, 536] on div "0" at bounding box center [349, 542] width 365 height 34
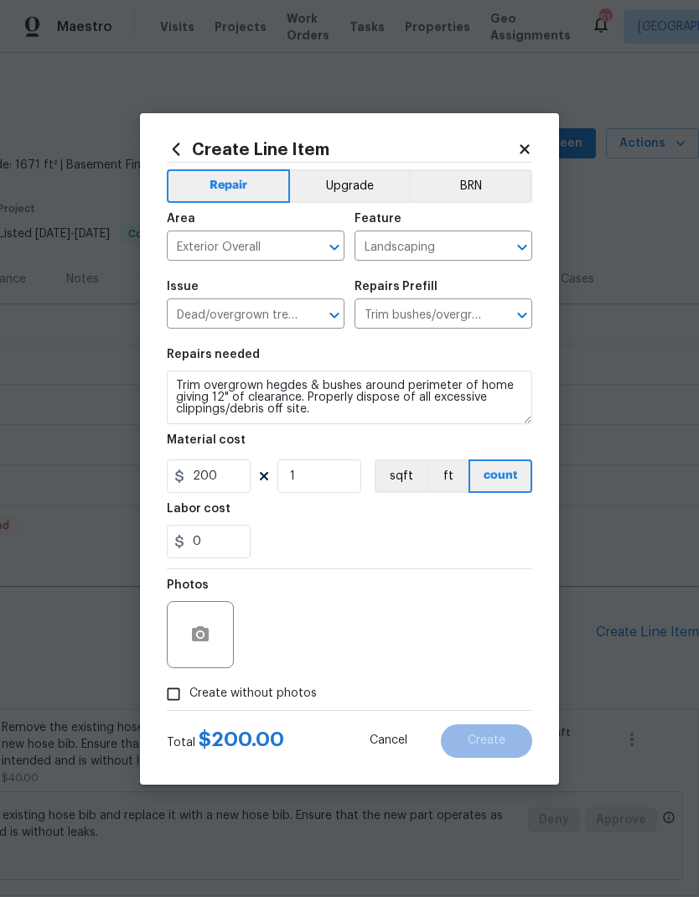
click at [210, 614] on div at bounding box center [200, 634] width 67 height 67
click at [218, 638] on button "button" at bounding box center [200, 634] width 40 height 40
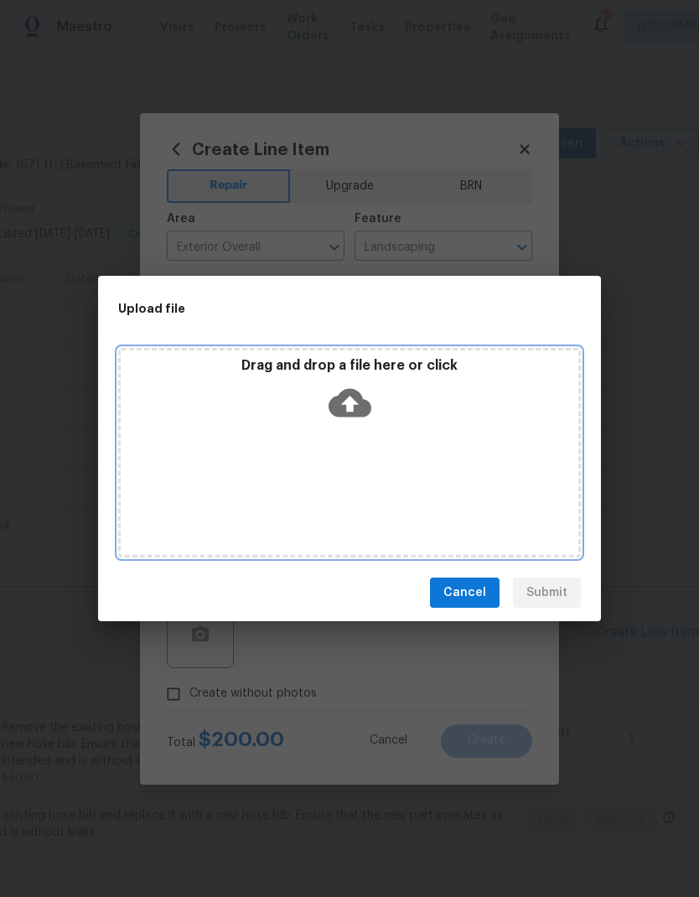
click at [352, 401] on icon at bounding box center [350, 402] width 43 height 43
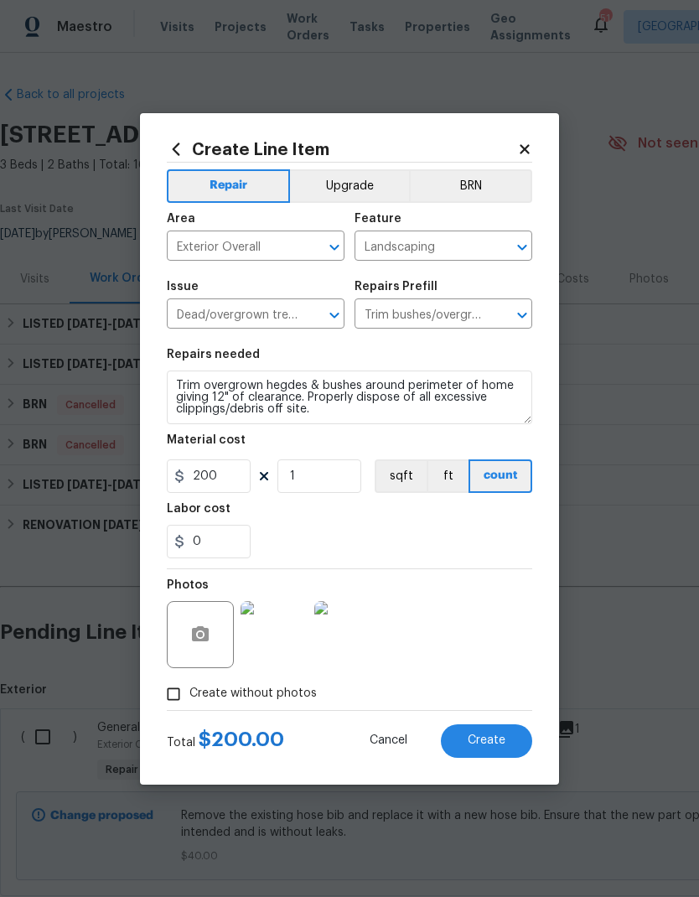
scroll to position [0, 248]
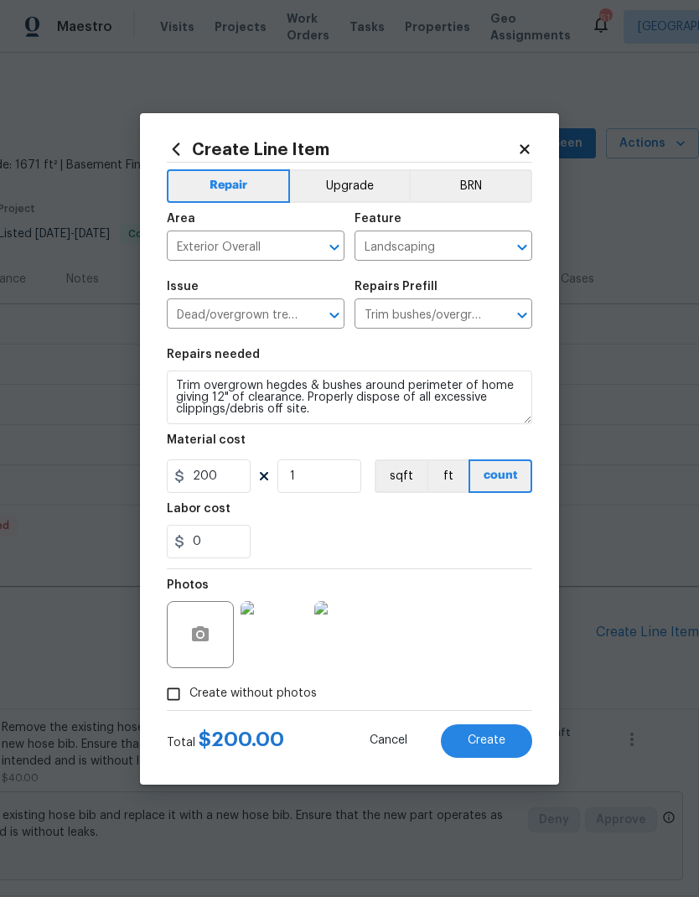
click at [500, 743] on span "Create" at bounding box center [487, 740] width 38 height 13
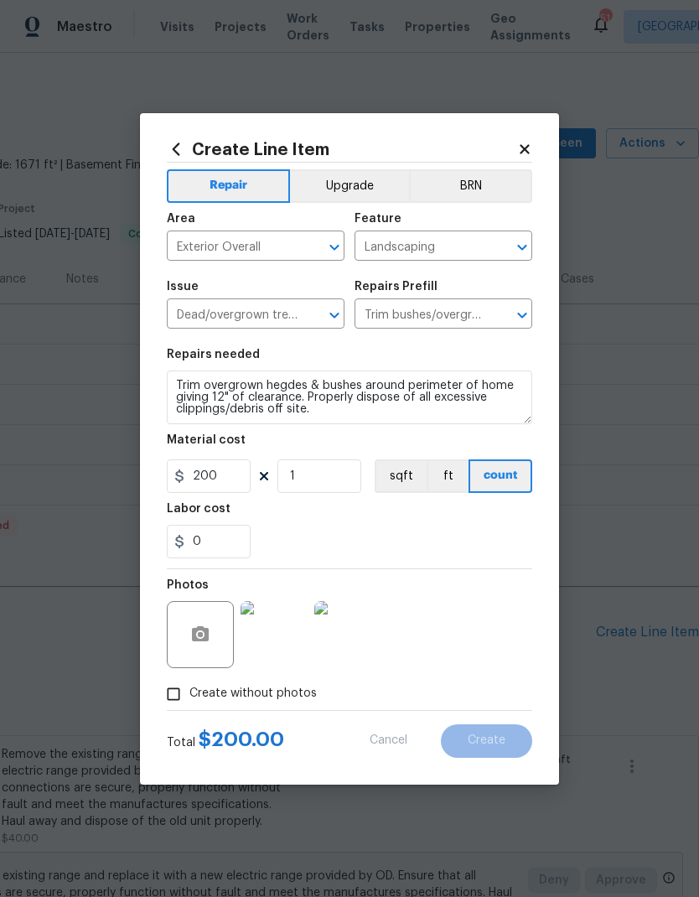
type input "0"
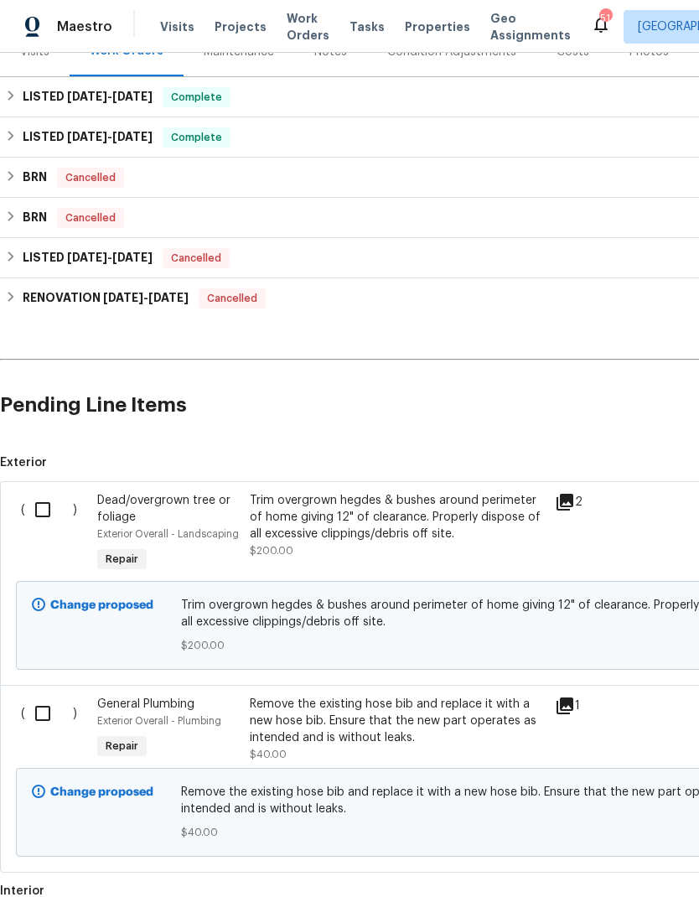
scroll to position [229, 0]
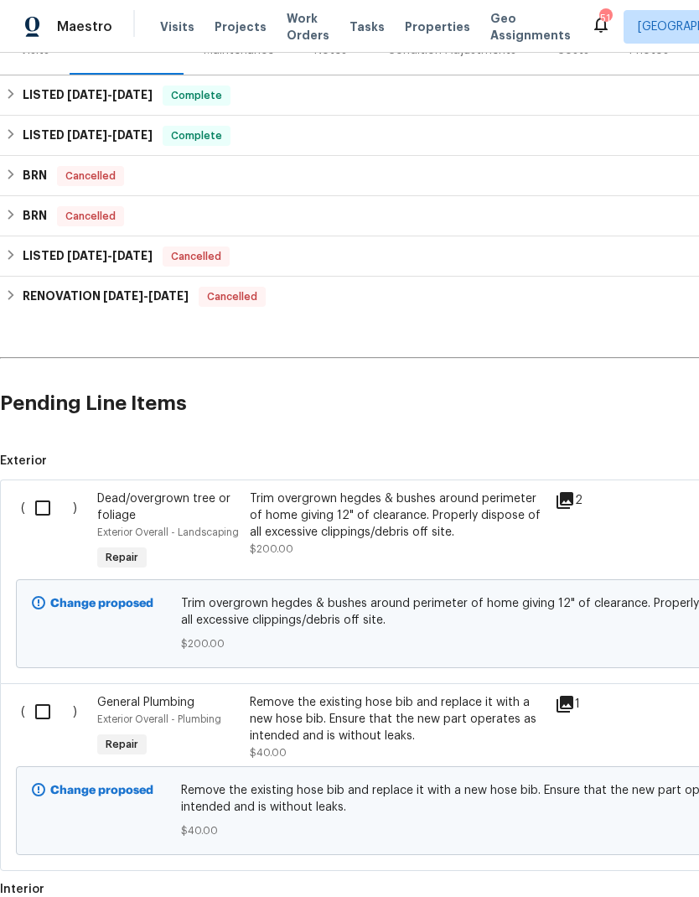
click at [45, 490] on input "checkbox" at bounding box center [49, 507] width 48 height 35
checkbox input "true"
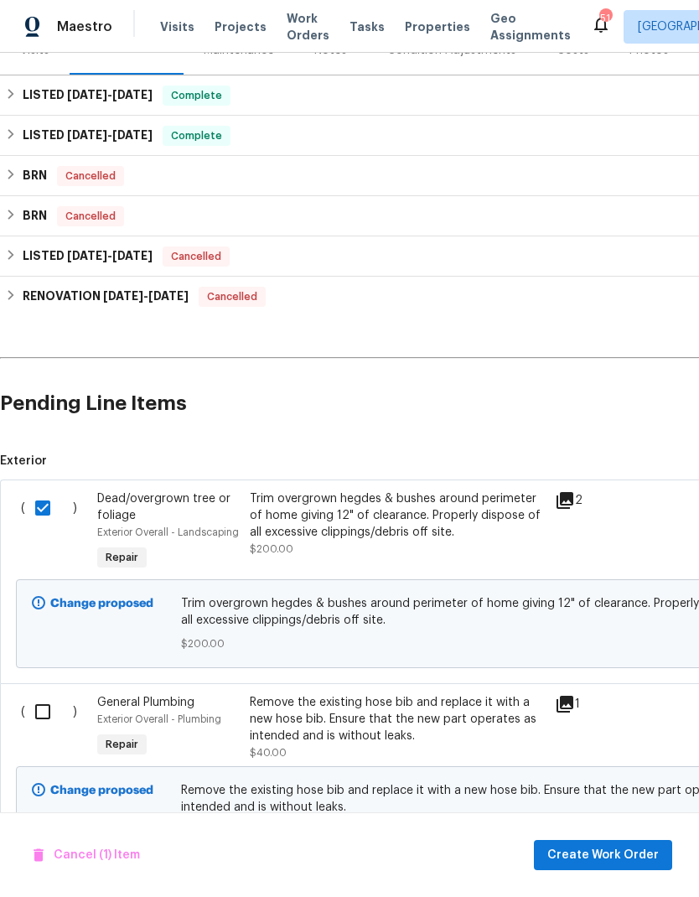
click at [48, 694] on input "checkbox" at bounding box center [49, 711] width 48 height 35
checkbox input "true"
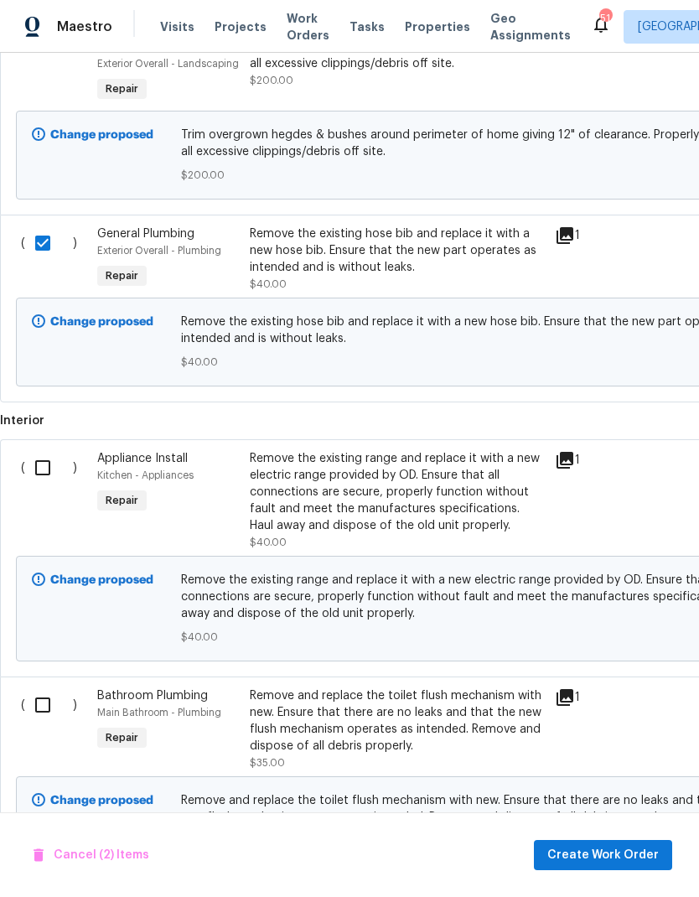
scroll to position [698, 0]
click at [50, 449] on input "checkbox" at bounding box center [49, 466] width 48 height 35
checkbox input "true"
click at [39, 686] on input "checkbox" at bounding box center [49, 703] width 48 height 35
checkbox input "true"
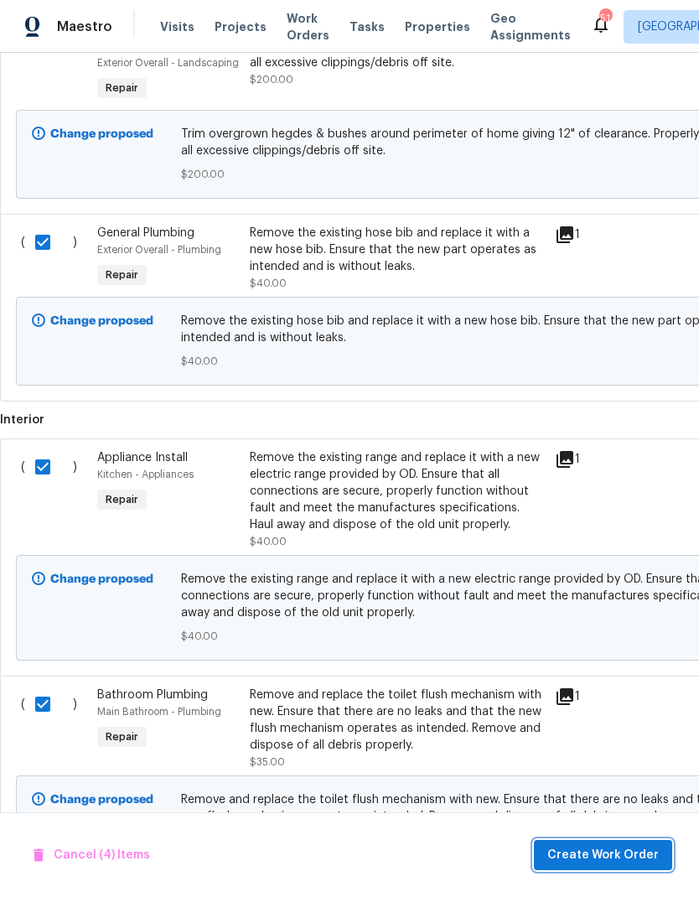
click at [614, 861] on span "Create Work Order" at bounding box center [602, 855] width 111 height 21
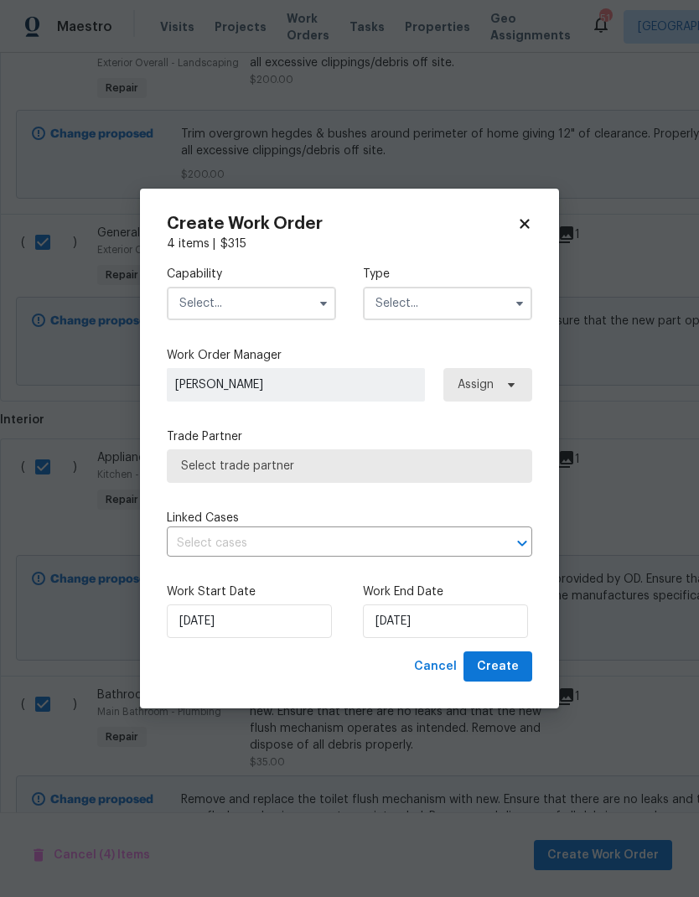
checkbox input "false"
click at [267, 298] on input "text" at bounding box center [251, 304] width 169 height 34
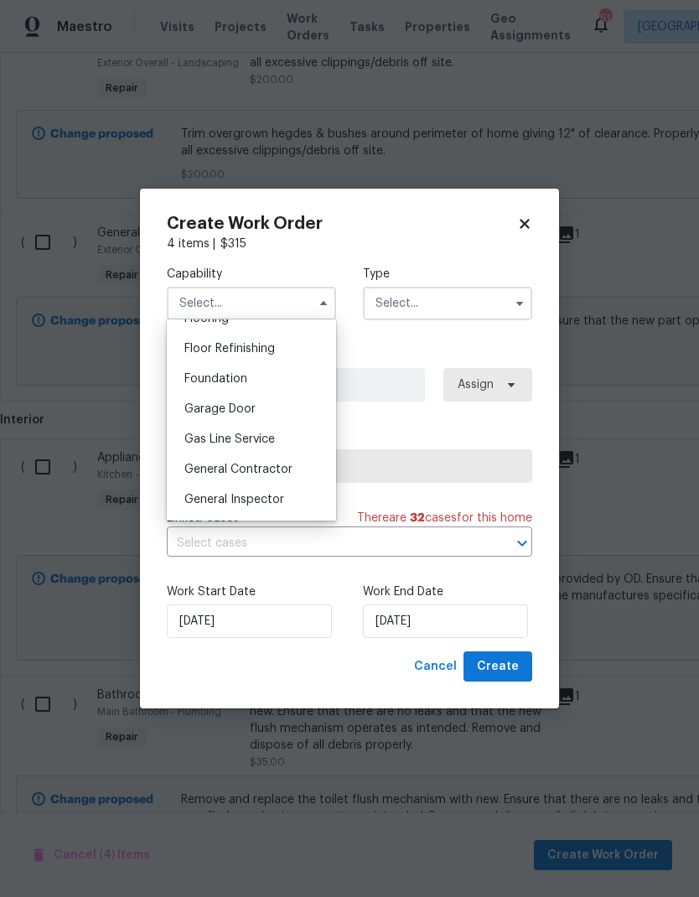
scroll to position [670, 0]
click at [218, 463] on div "General Contractor" at bounding box center [251, 470] width 161 height 30
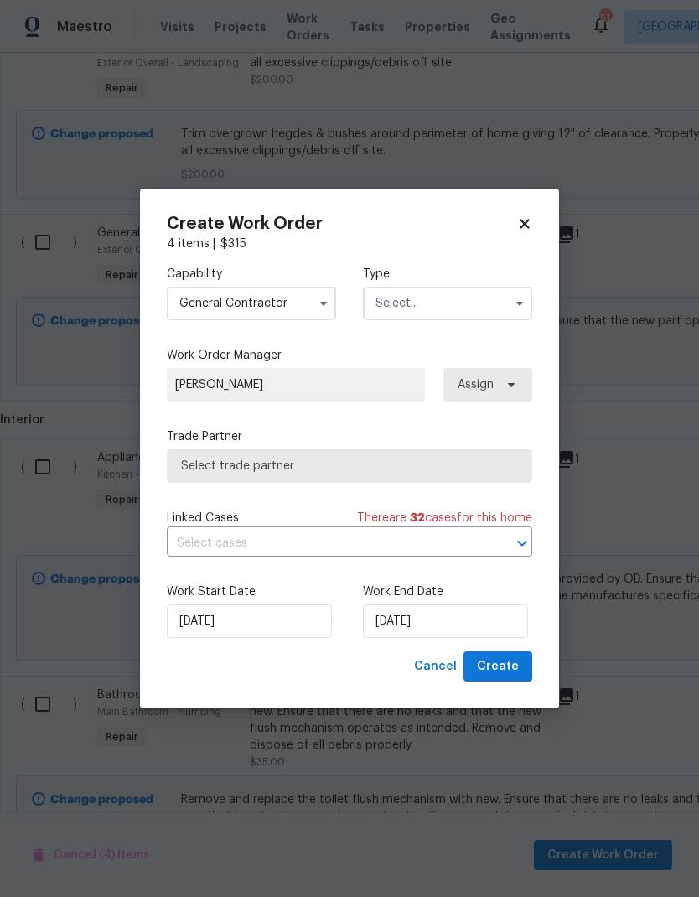
type input "General Contractor"
click at [486, 303] on input "text" at bounding box center [447, 304] width 169 height 34
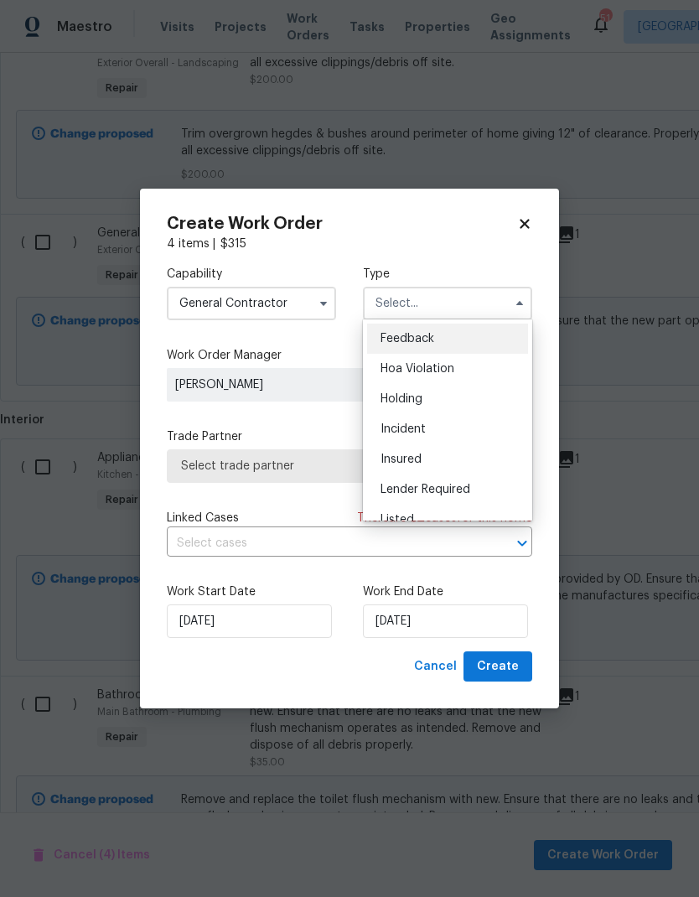
click at [467, 508] on div "Listed" at bounding box center [447, 520] width 161 height 30
type input "Listed"
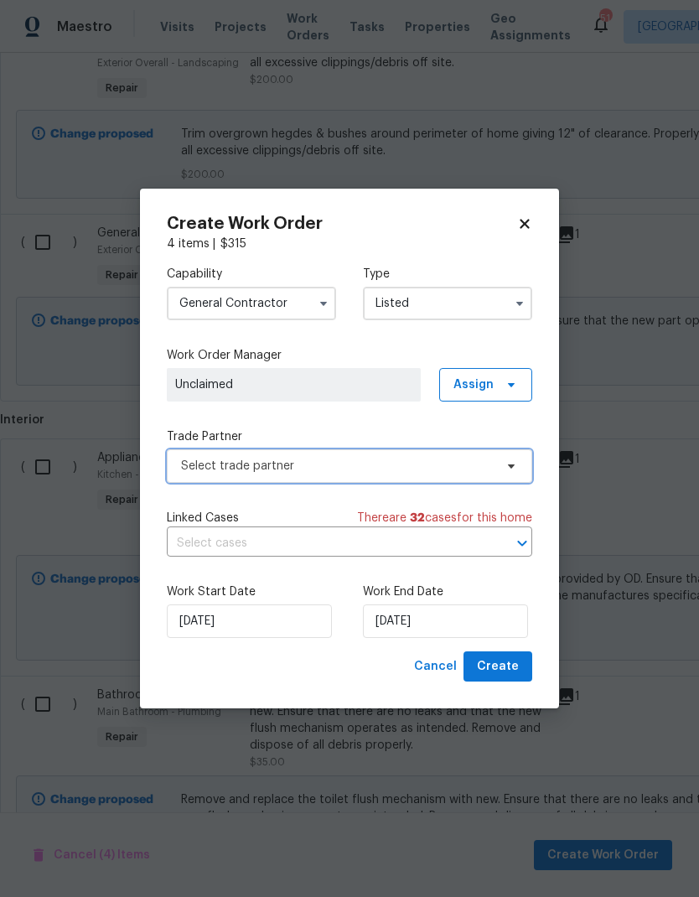
click at [470, 458] on span "Select trade partner" at bounding box center [337, 466] width 313 height 17
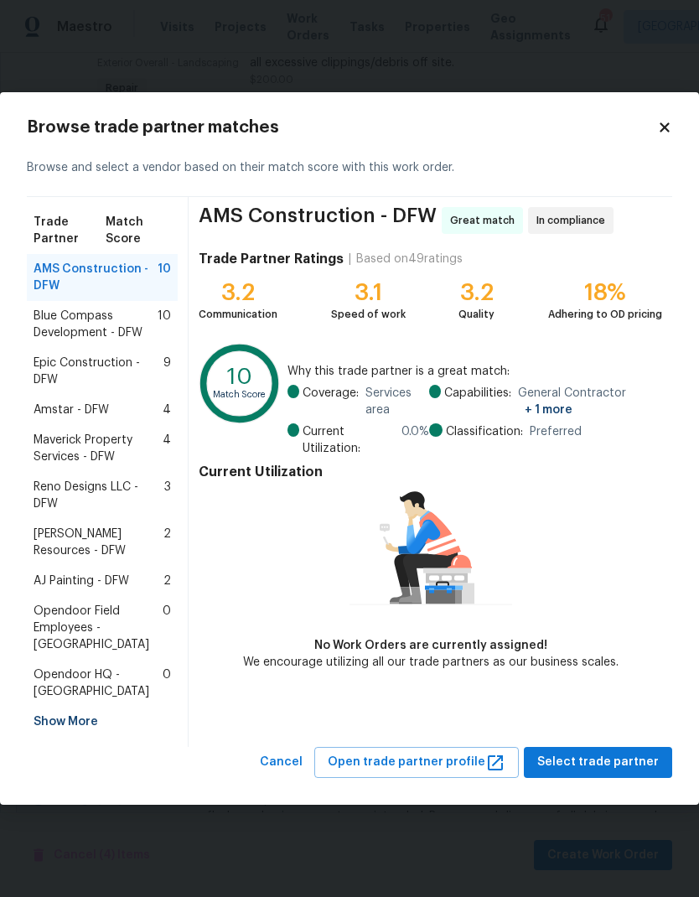
click at [83, 388] on span "Epic Construction - DFW" at bounding box center [99, 372] width 130 height 34
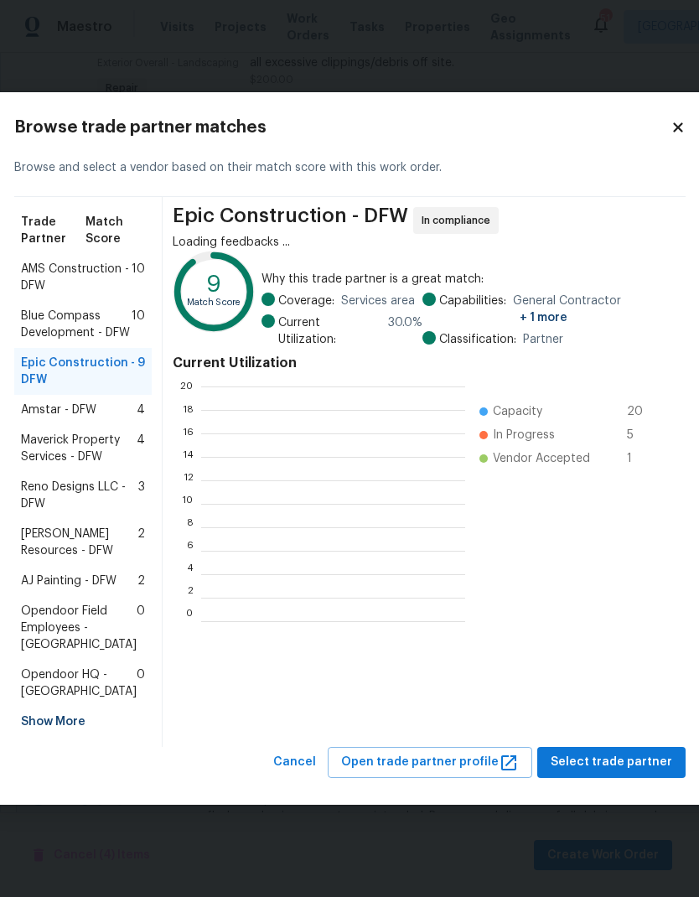
scroll to position [2, 2]
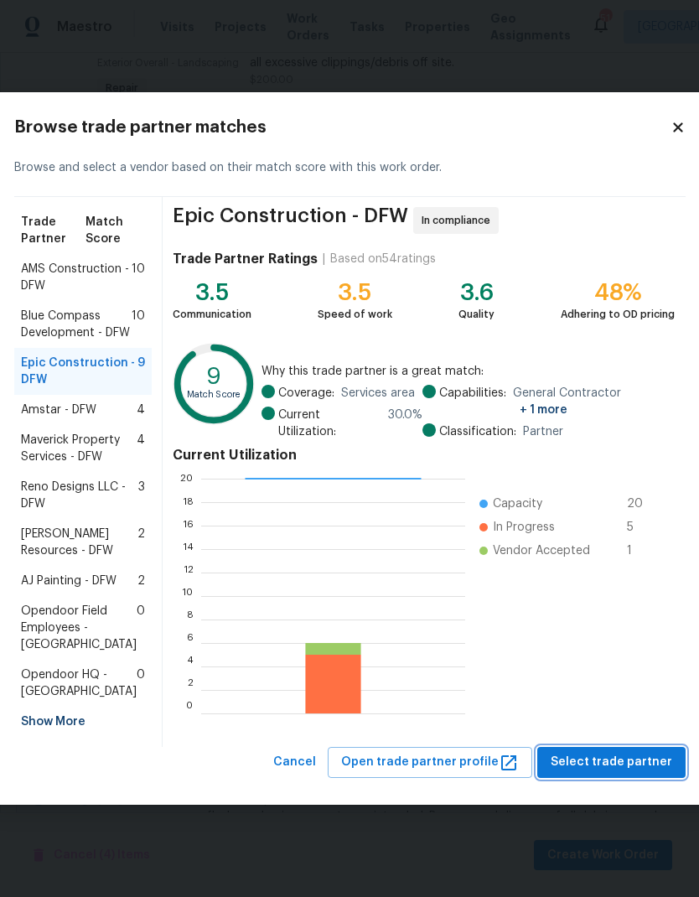
click at [616, 773] on span "Select trade partner" at bounding box center [612, 762] width 122 height 21
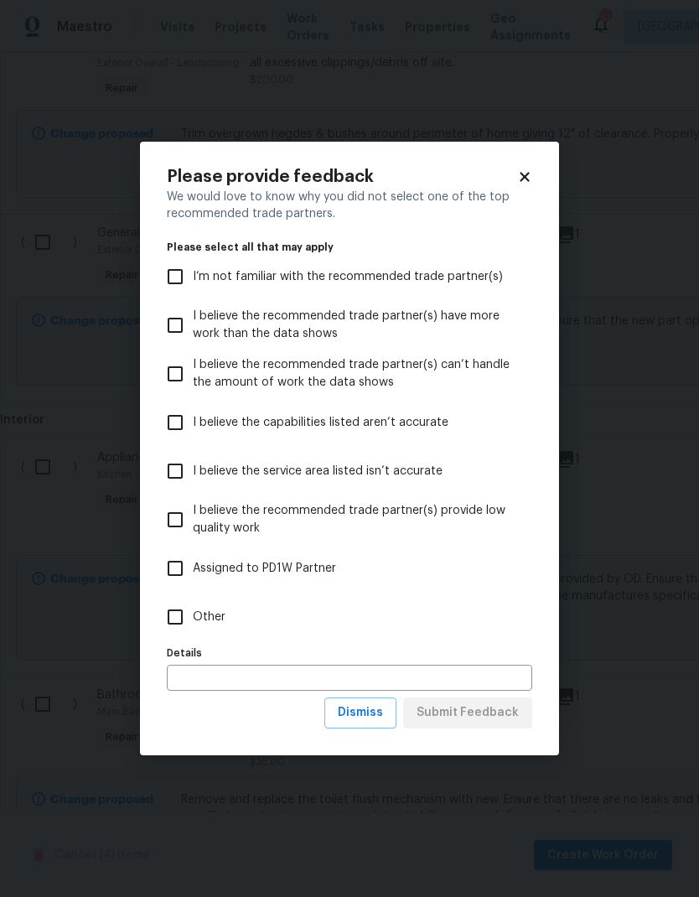
click at [186, 612] on input "Other" at bounding box center [175, 616] width 35 height 35
checkbox input "true"
click at [503, 718] on span "Submit Feedback" at bounding box center [468, 712] width 102 height 21
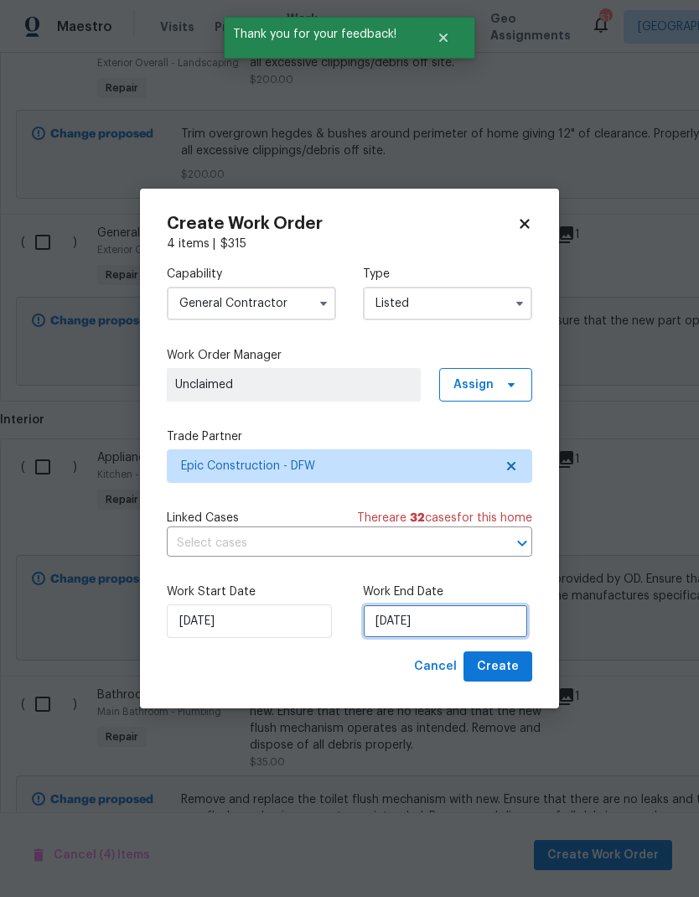
click at [453, 624] on input "8/29/2025" at bounding box center [445, 621] width 165 height 34
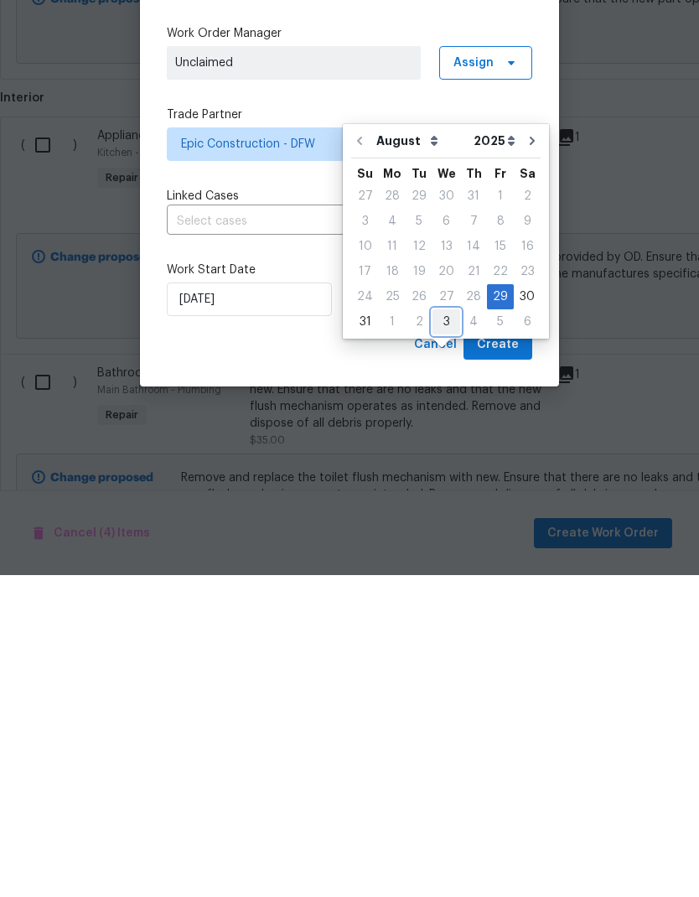
click at [441, 632] on div "3" at bounding box center [446, 643] width 28 height 23
type input "9/3/2025"
select select "8"
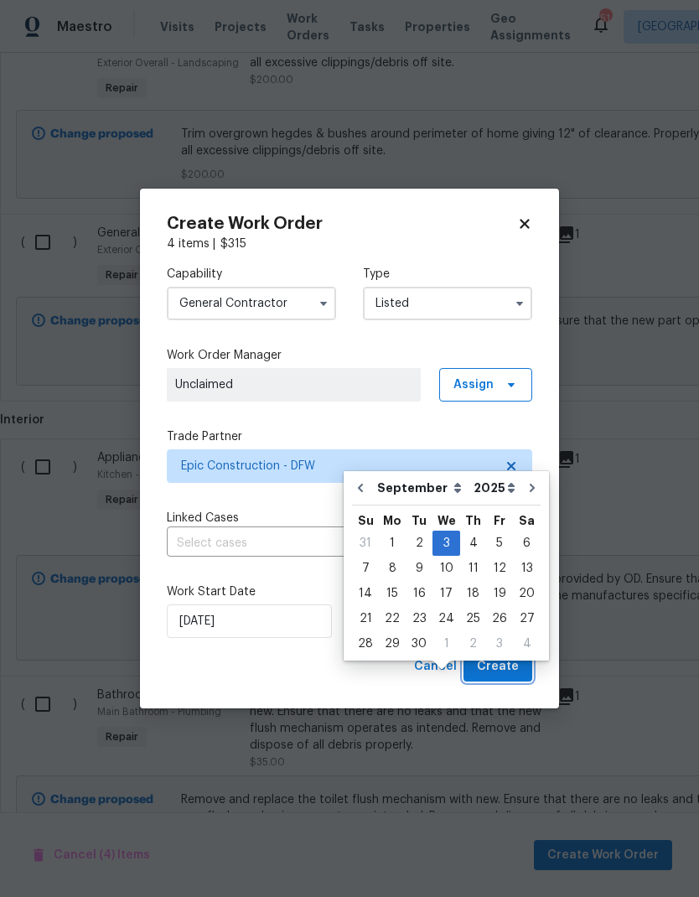
click at [501, 668] on span "Create" at bounding box center [498, 666] width 42 height 21
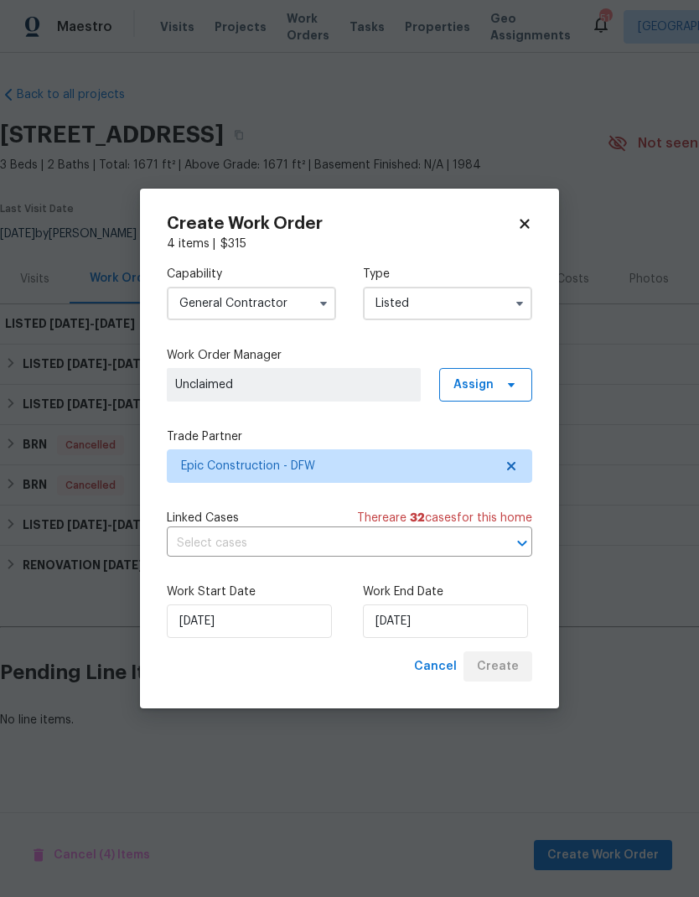
scroll to position [0, 0]
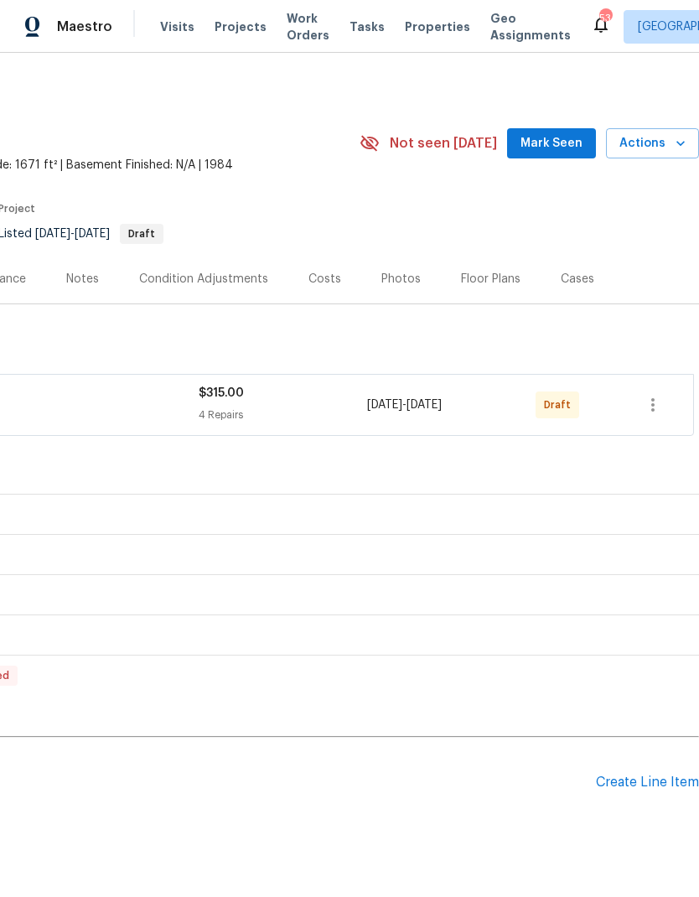
scroll to position [0, 248]
click at [654, 403] on icon "button" at bounding box center [653, 405] width 20 height 20
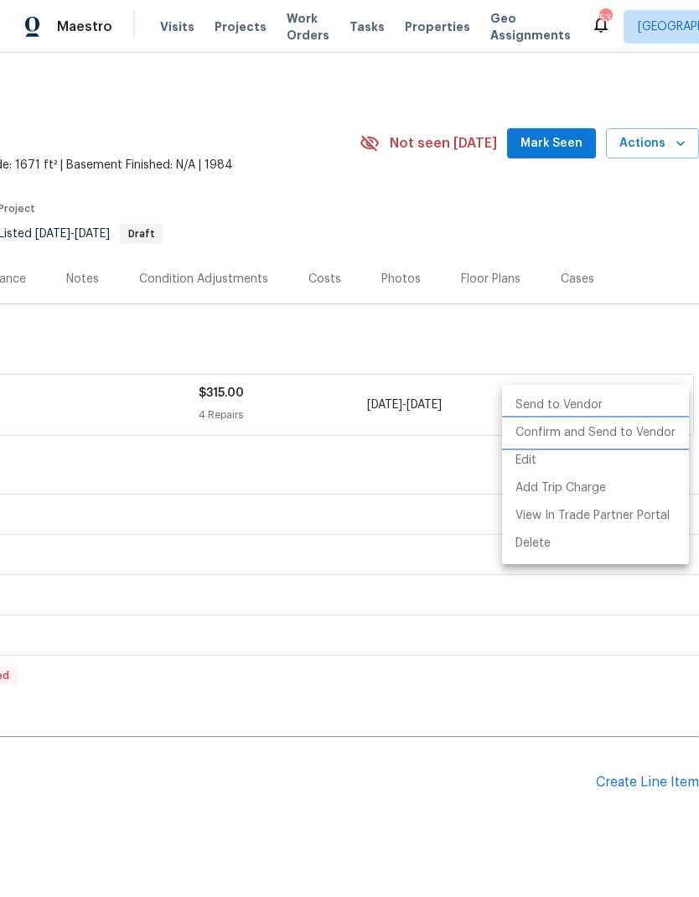
click at [606, 432] on li "Confirm and Send to Vendor" at bounding box center [595, 433] width 187 height 28
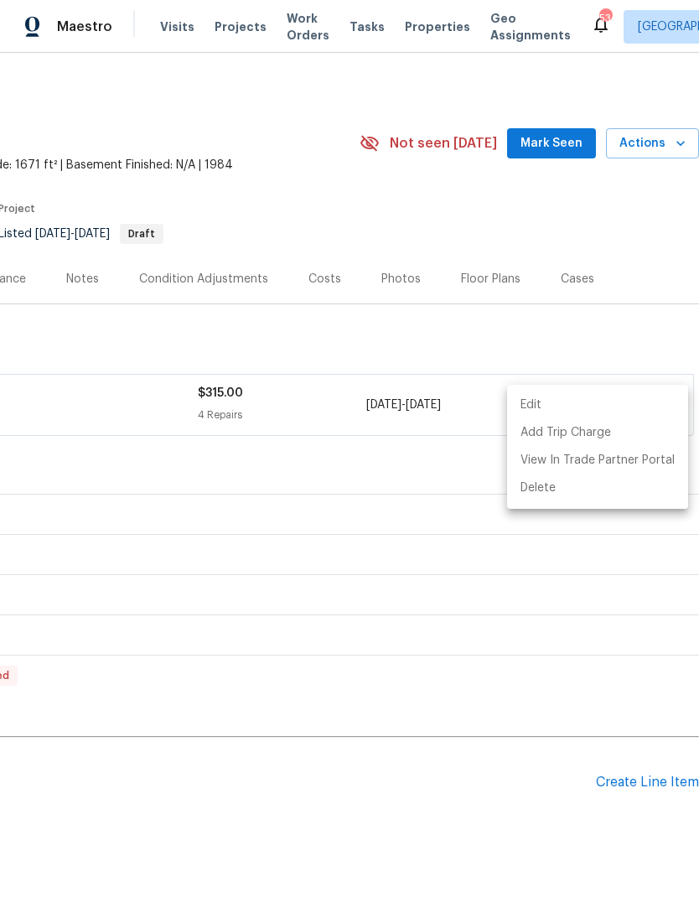
click at [471, 826] on div at bounding box center [349, 448] width 699 height 897
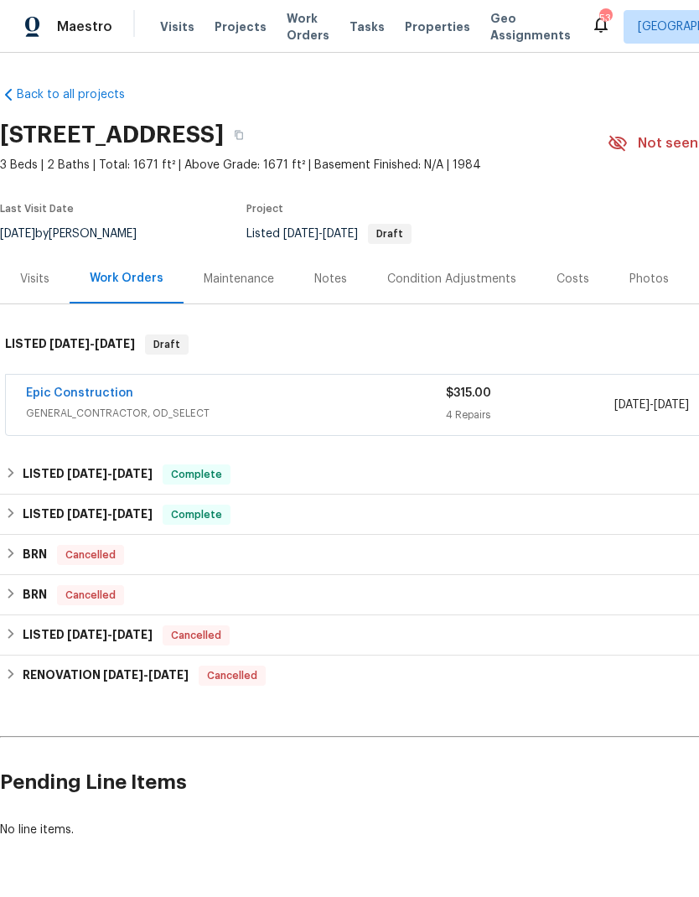
scroll to position [0, 0]
click at [243, 132] on icon "button" at bounding box center [239, 135] width 8 height 9
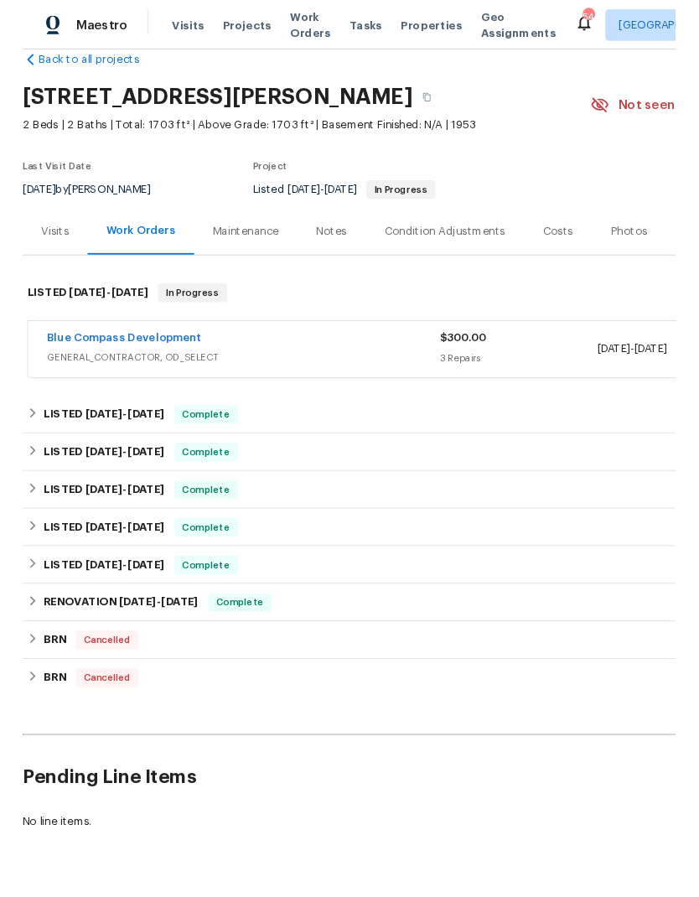
scroll to position [31, 0]
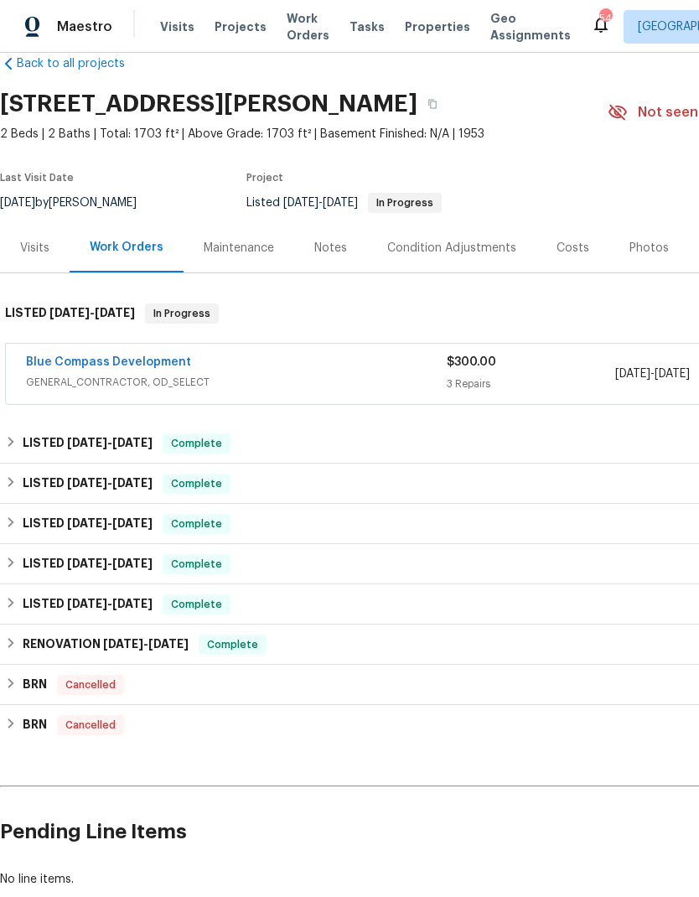
click at [107, 357] on link "Blue Compass Development" at bounding box center [108, 362] width 165 height 12
